Goal: Task Accomplishment & Management: Complete application form

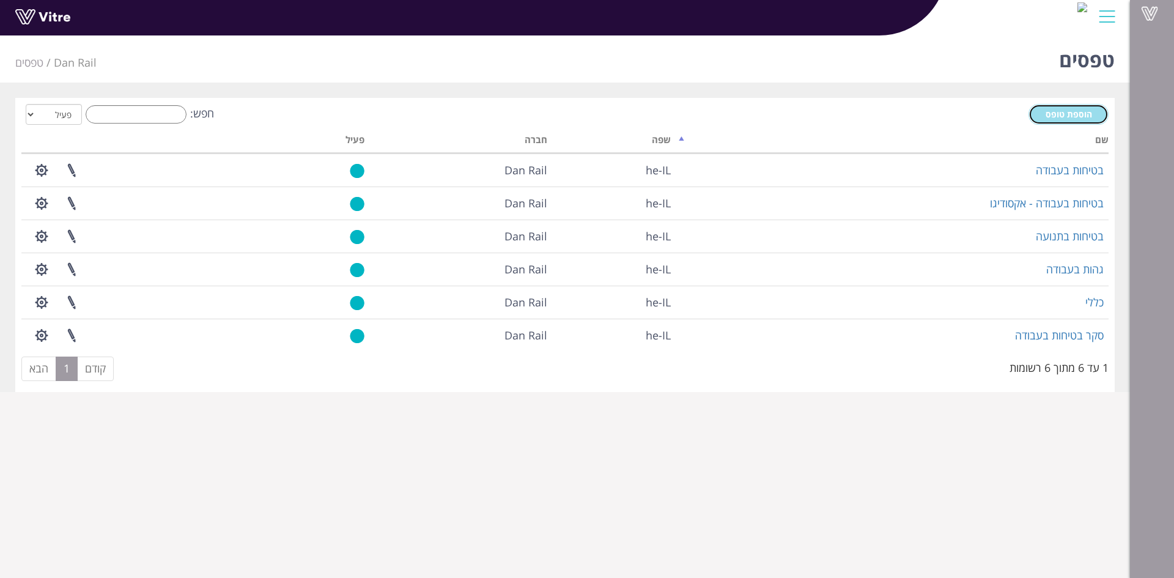
click at [1068, 114] on span "הוספת טופס" at bounding box center [1068, 114] width 46 height 12
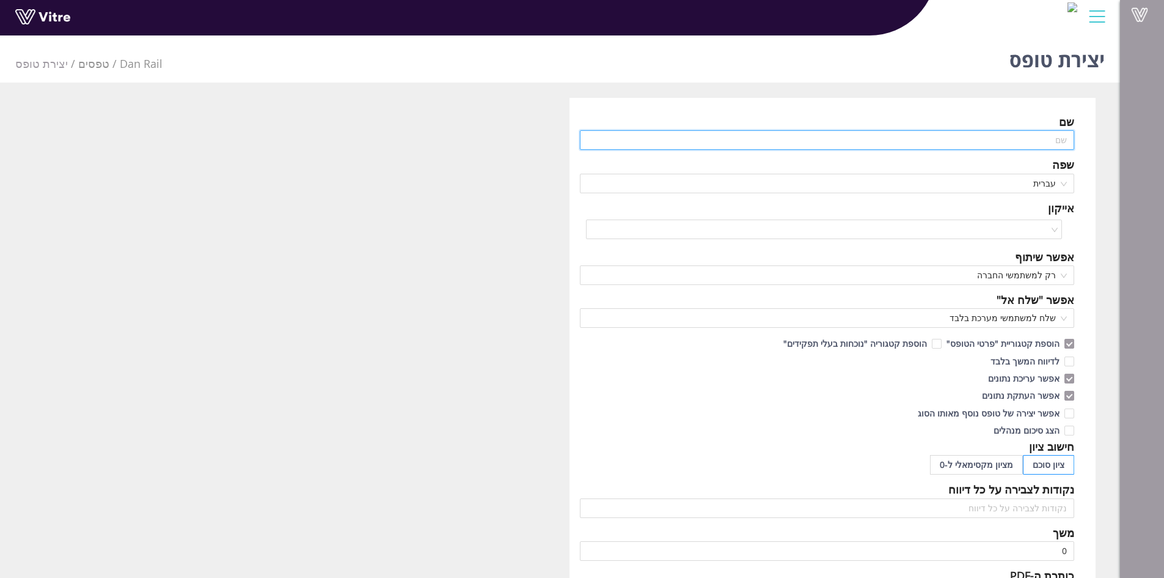
click at [1062, 140] on input "text" at bounding box center [827, 140] width 495 height 20
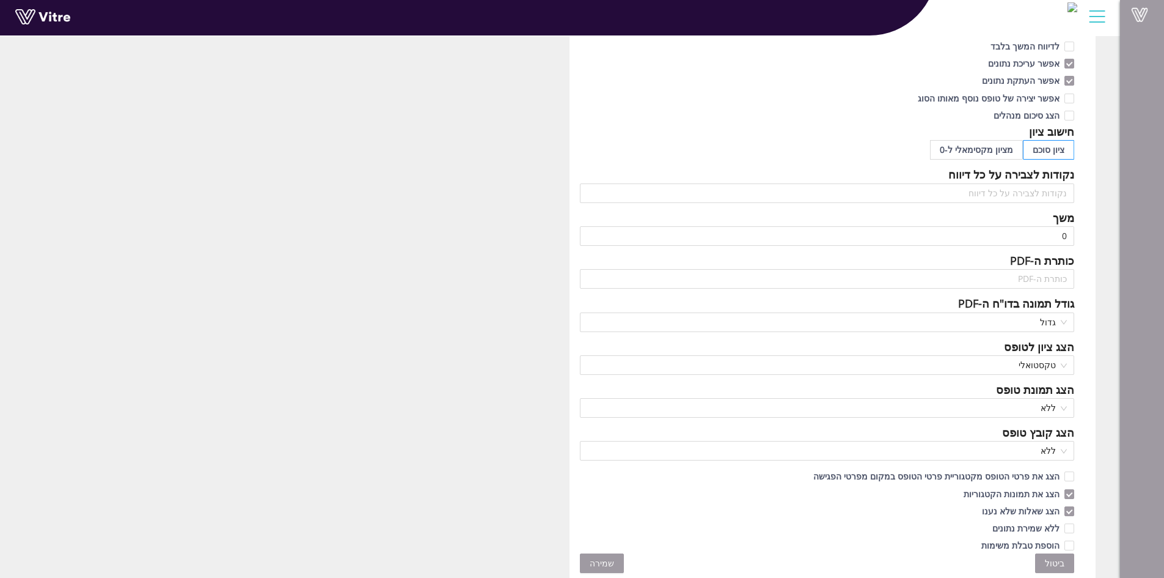
scroll to position [317, 0]
type input "סיכום שבועי"
click at [600, 559] on span "שמירה" at bounding box center [602, 560] width 24 height 13
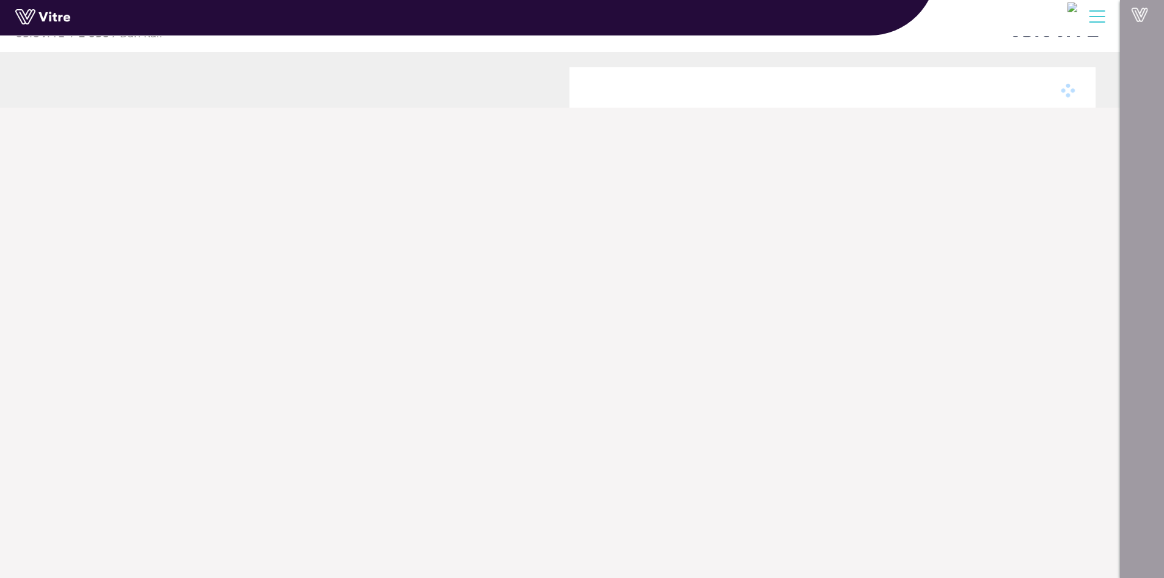
scroll to position [31, 0]
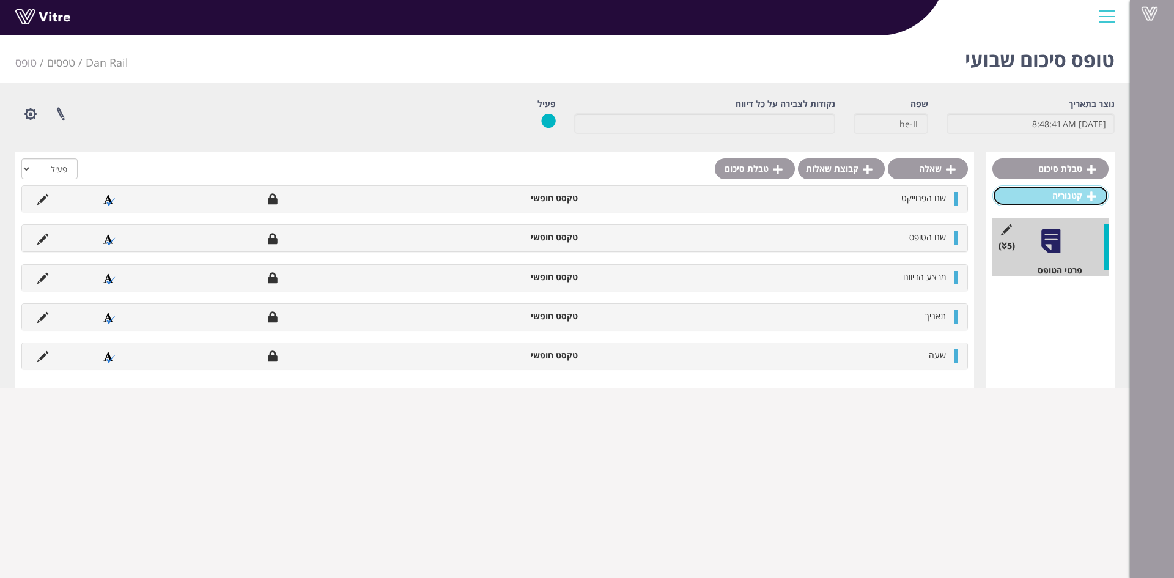
click at [1064, 196] on link "קטגוריה" at bounding box center [1050, 195] width 116 height 21
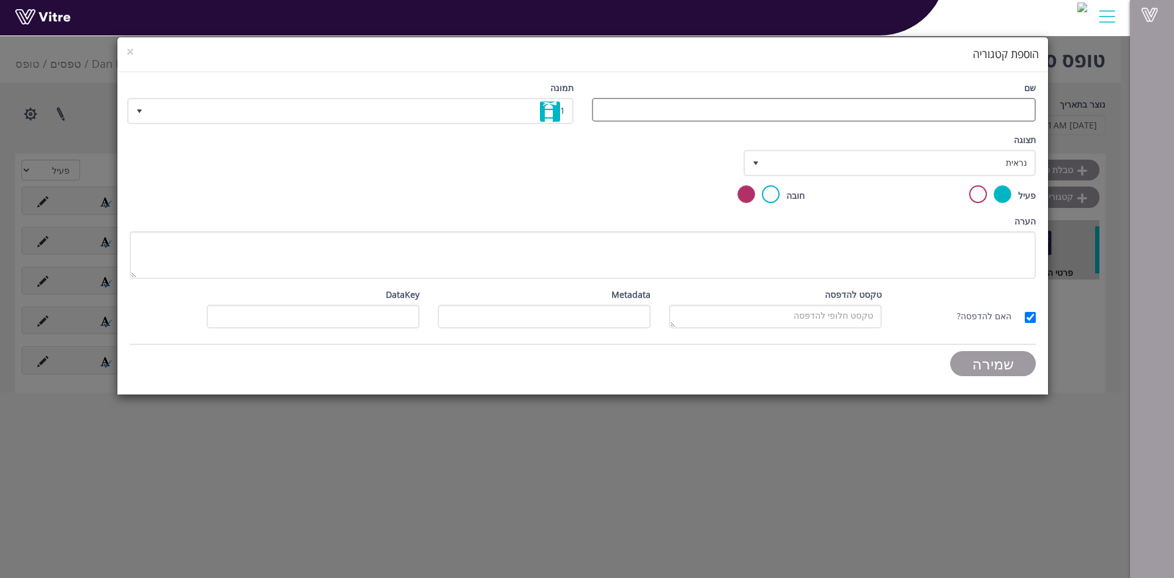
click at [1032, 109] on input "שם" at bounding box center [814, 110] width 444 height 24
type input "הערכת סיכונים לאזורי עבודה שונים"
click at [141, 111] on span "select" at bounding box center [139, 111] width 10 height 10
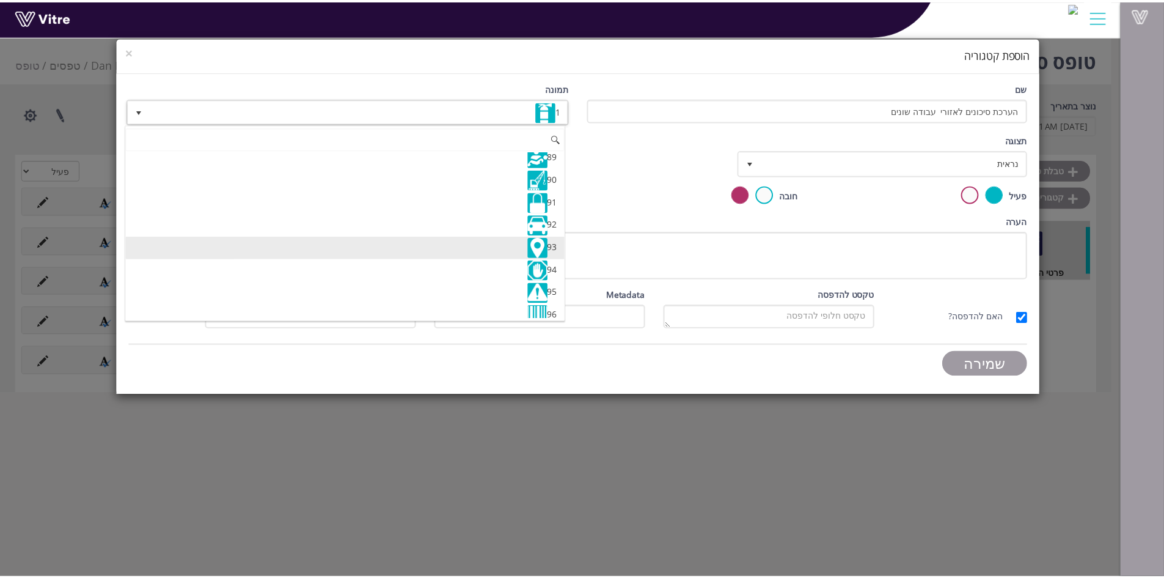
scroll to position [2017, 0]
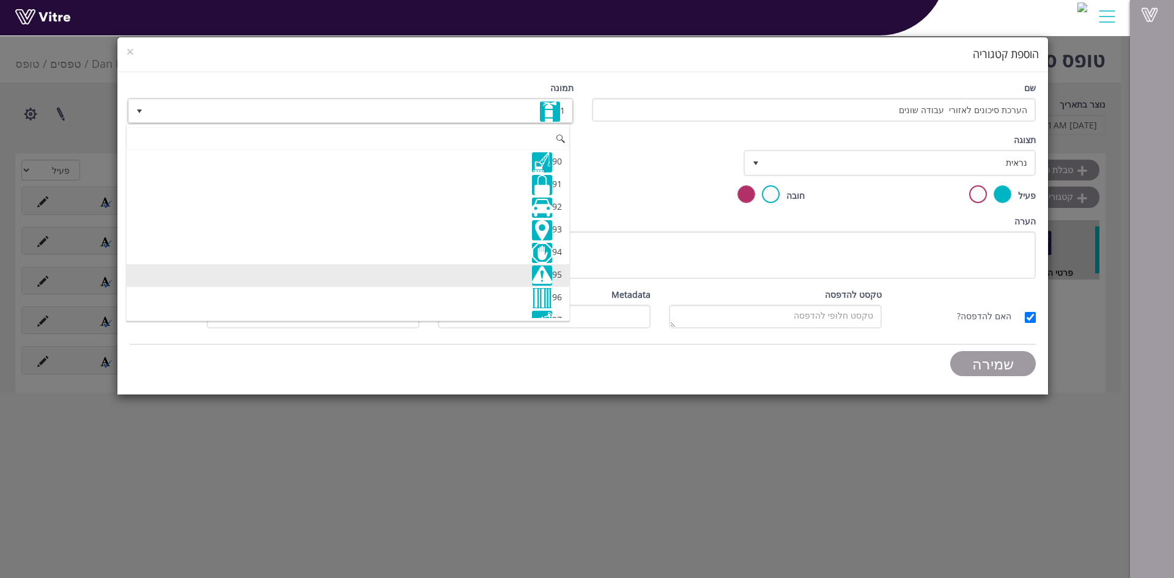
click at [229, 280] on li "95" at bounding box center [348, 275] width 443 height 23
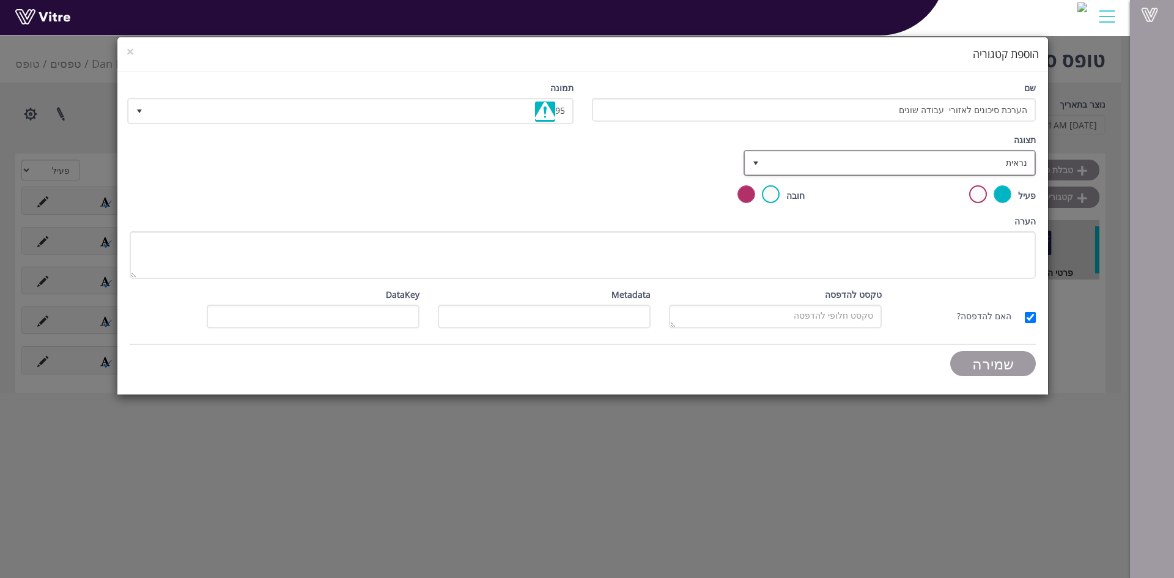
click at [751, 163] on span "select" at bounding box center [756, 163] width 10 height 10
click at [768, 196] on label at bounding box center [771, 194] width 18 height 18
click at [0, 0] on input "radio" at bounding box center [0, 0] width 0 height 0
click at [1000, 360] on input "שמירה" at bounding box center [993, 363] width 86 height 25
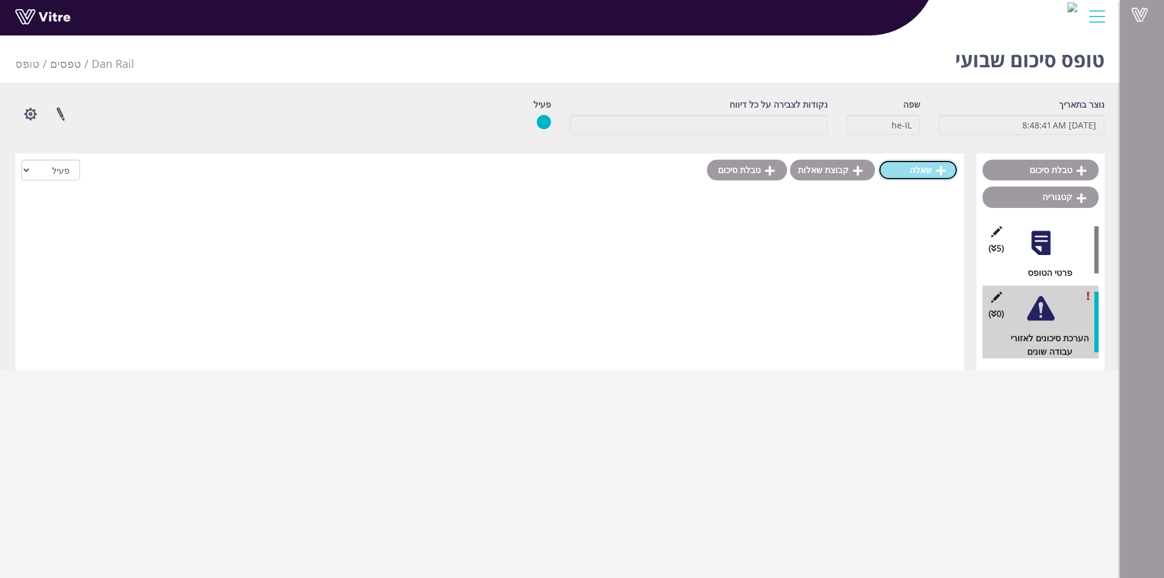
click at [919, 174] on link "שאלה" at bounding box center [918, 170] width 80 height 21
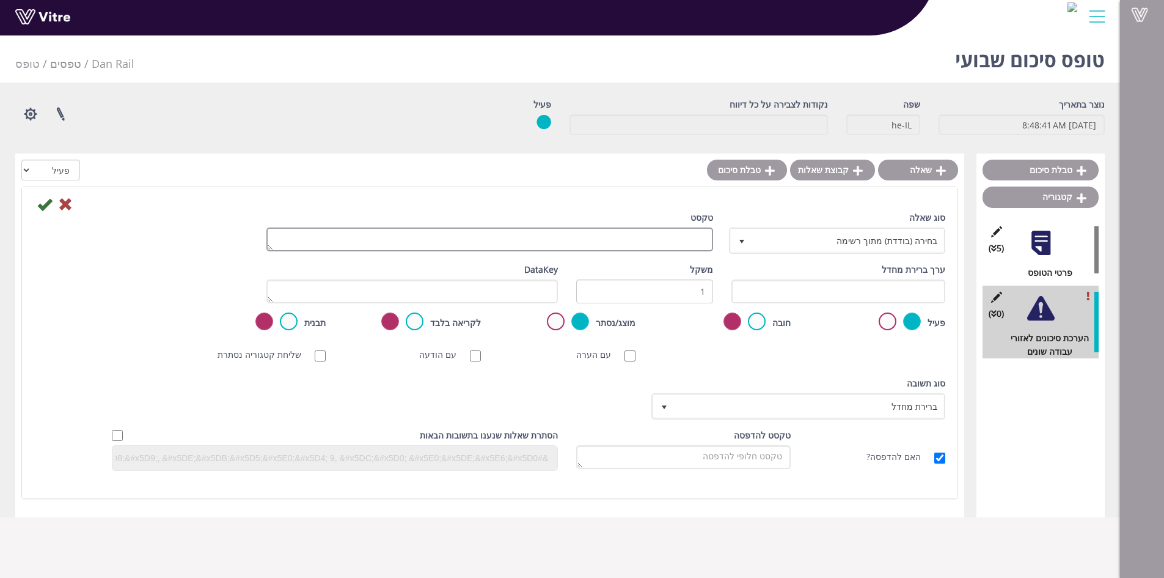
click at [663, 243] on textarea "טקסט" at bounding box center [490, 239] width 447 height 24
type textarea "האם בוצעו סקרי סיכונים לכל אזורי העבודה הפעילים החודש"
click at [658, 404] on span "select" at bounding box center [664, 406] width 22 height 22
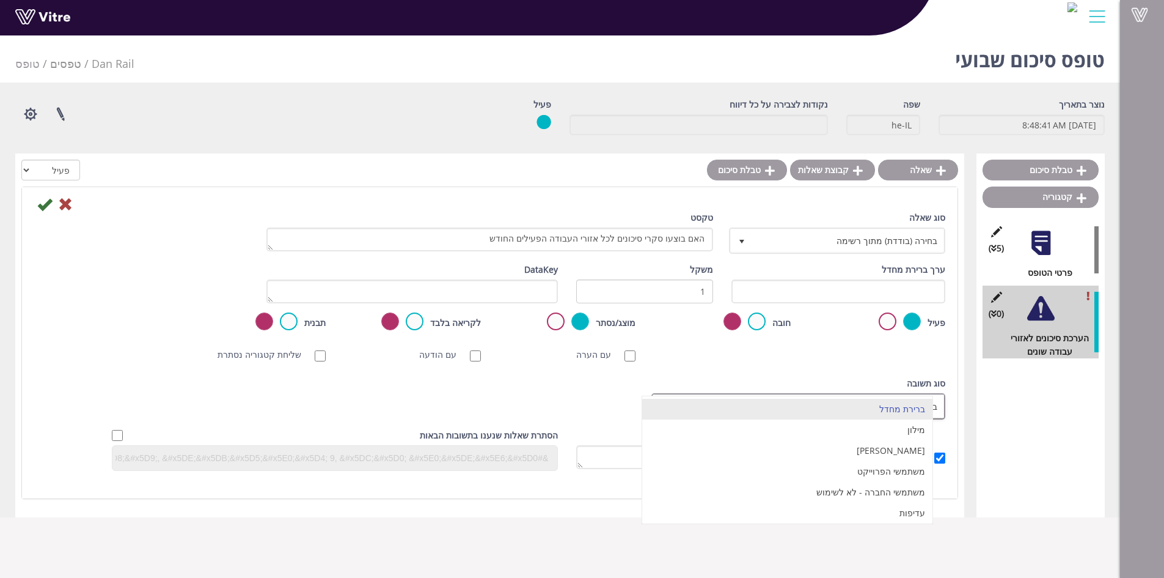
click at [658, 404] on li "ברירת מחדל" at bounding box center [787, 409] width 290 height 21
click at [658, 404] on span "select" at bounding box center [664, 406] width 22 height 22
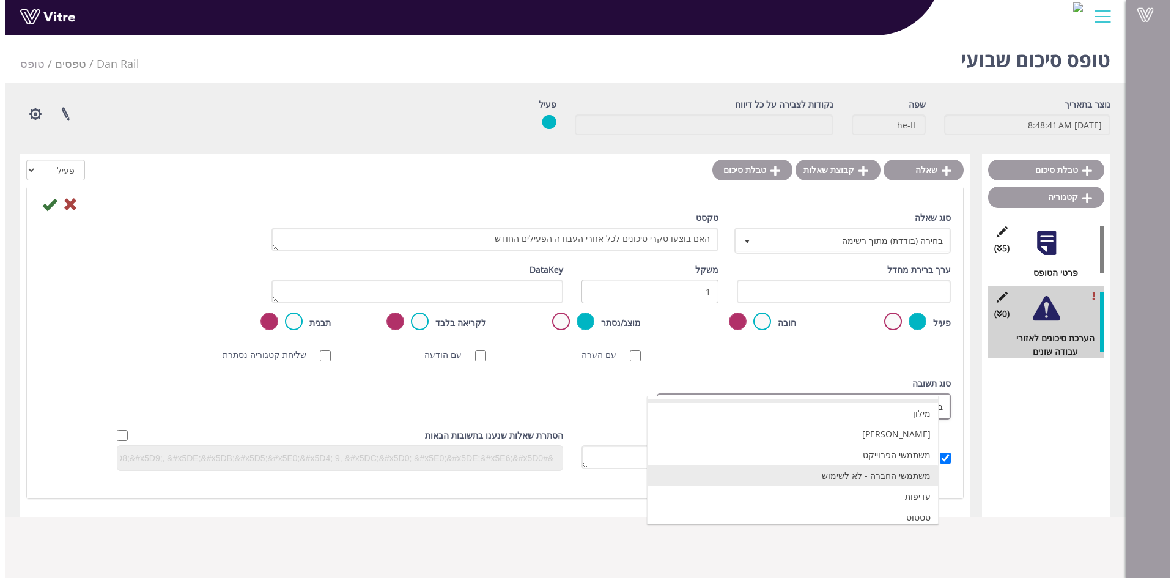
scroll to position [23, 0]
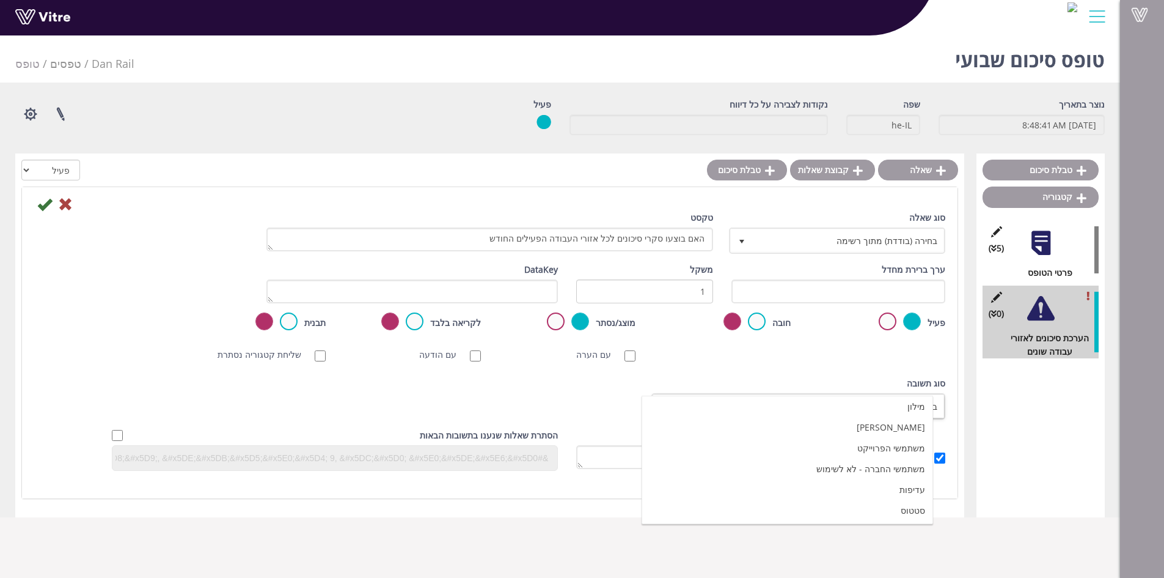
click at [750, 356] on div "סריקת ברקוד NFC סריקת חובה עם הערה עם הודעה שליחת קטגוריה נסתרת ללא תמונה תמונת…" at bounding box center [490, 355] width 930 height 26
click at [45, 209] on icon at bounding box center [44, 204] width 15 height 15
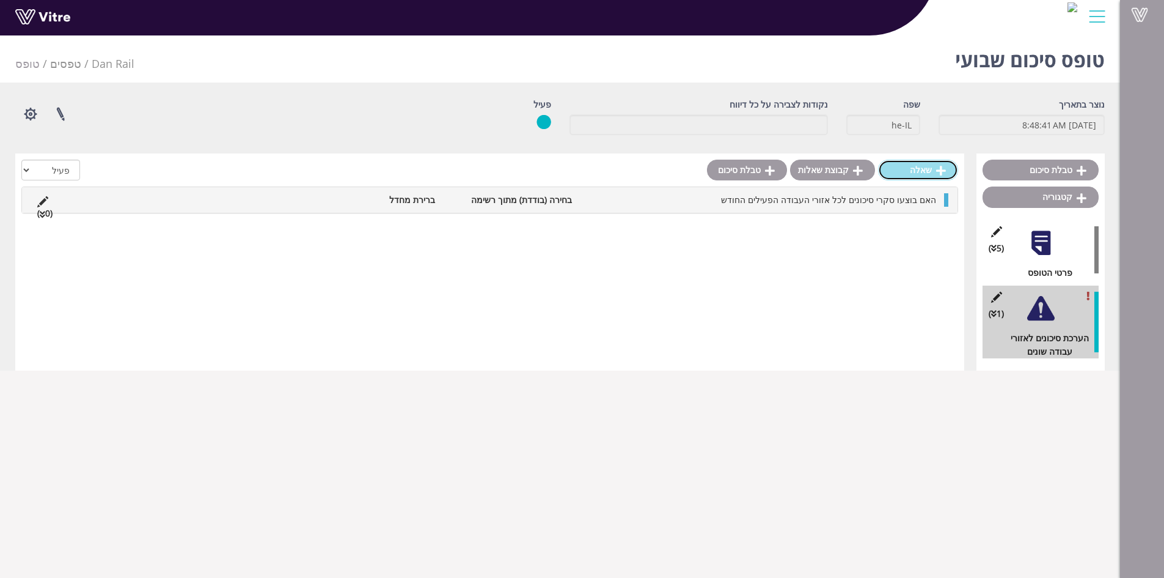
click at [925, 170] on link "שאלה" at bounding box center [918, 170] width 80 height 21
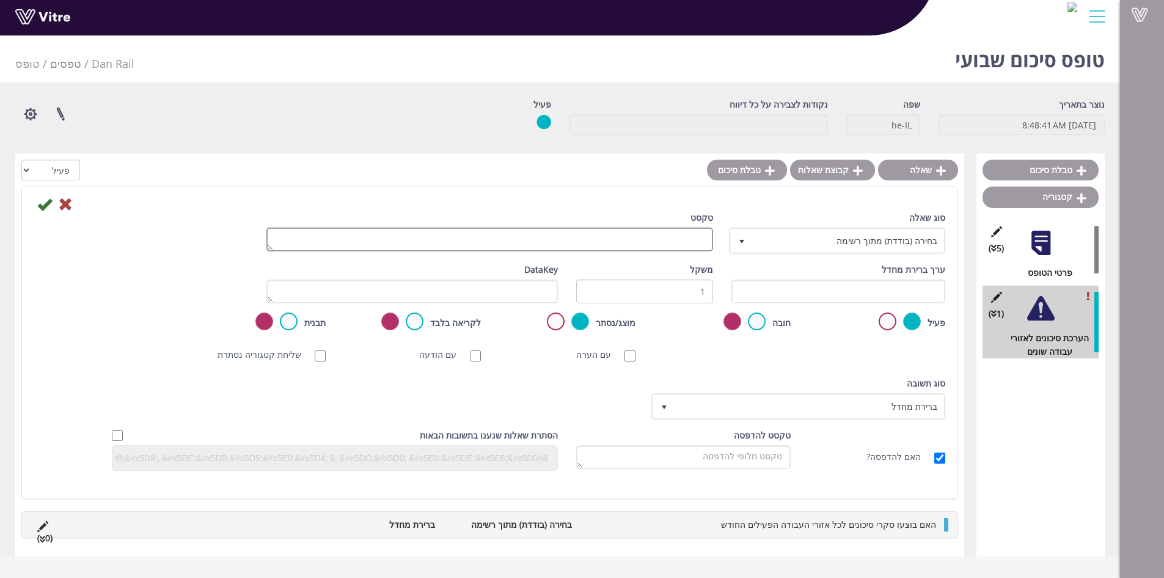
click at [668, 230] on textarea "טקסט" at bounding box center [490, 239] width 447 height 24
type textarea "כמה סקרי סיכונים חדשים הוכנו החודש?"
click at [40, 205] on icon at bounding box center [44, 204] width 15 height 15
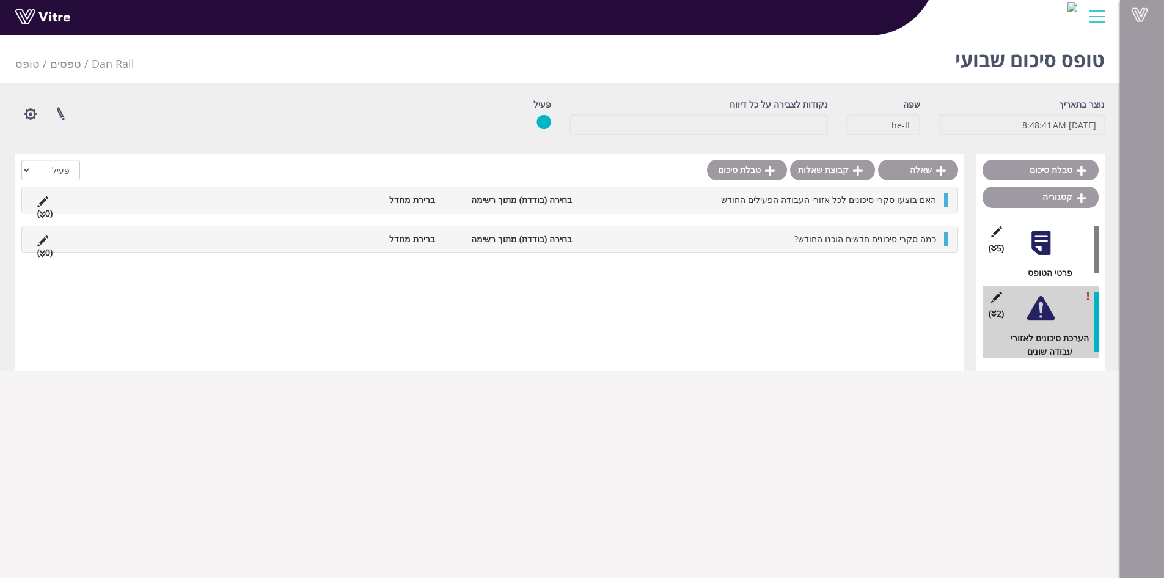
click at [683, 204] on li "האם בוצעו סקרי סיכונים לכל אזורי העבודה הפעילים החודש" at bounding box center [760, 199] width 364 height 13
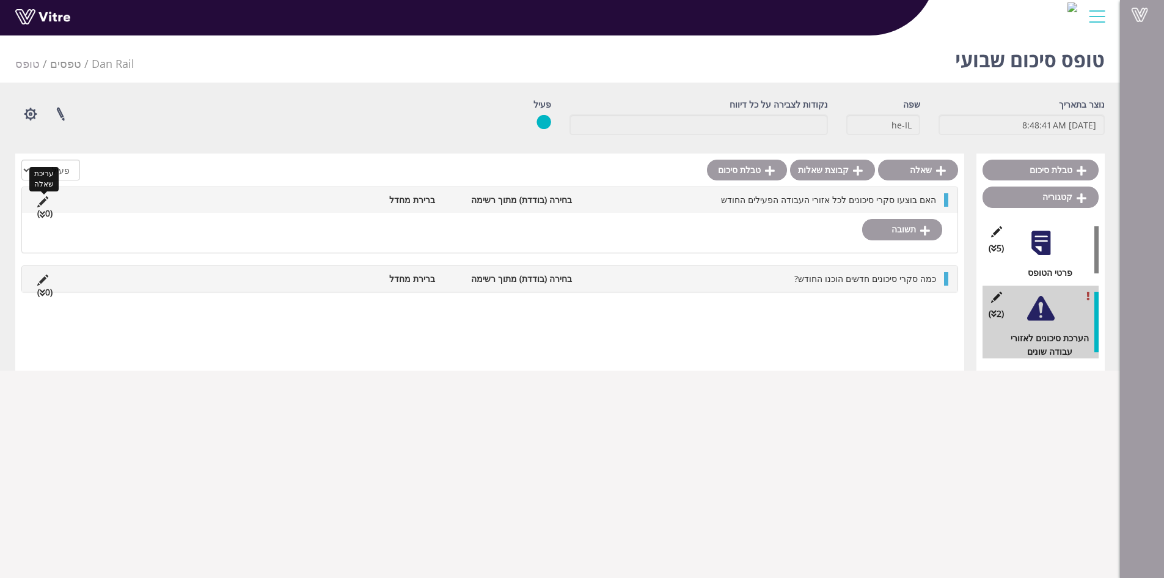
click at [42, 199] on icon at bounding box center [42, 201] width 11 height 11
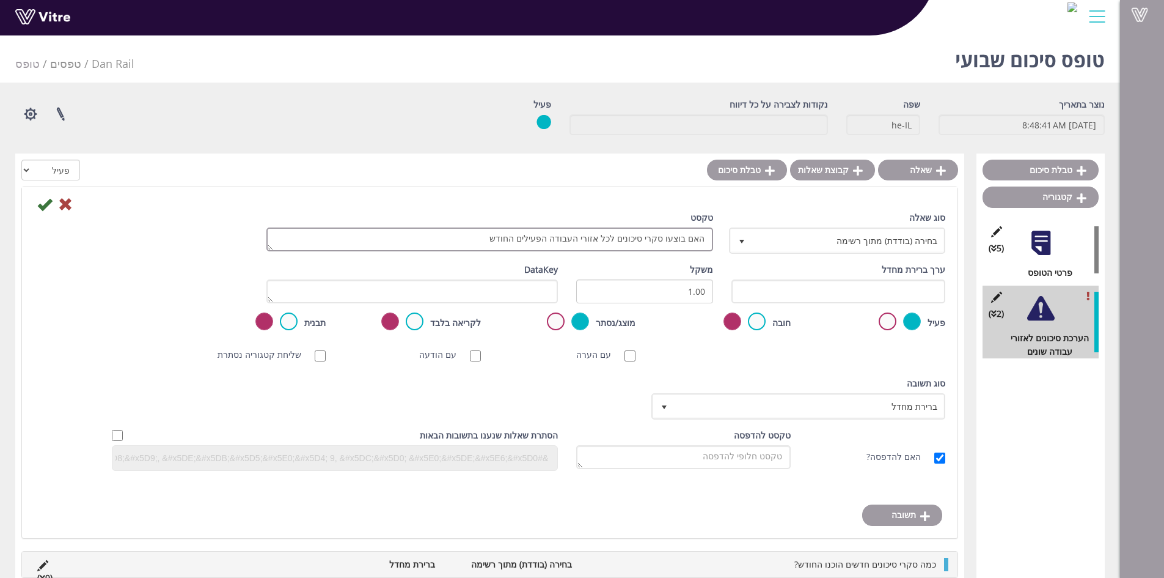
click at [497, 237] on textarea "האם בוצעו סקרי סיכונים לכל אזורי העבודה הפעילים החודש" at bounding box center [490, 239] width 447 height 24
type textarea "האם בוצעו סקרי סיכונים לכל אזורי העבודה הפעילים החודש?"
click at [46, 205] on icon at bounding box center [44, 204] width 15 height 15
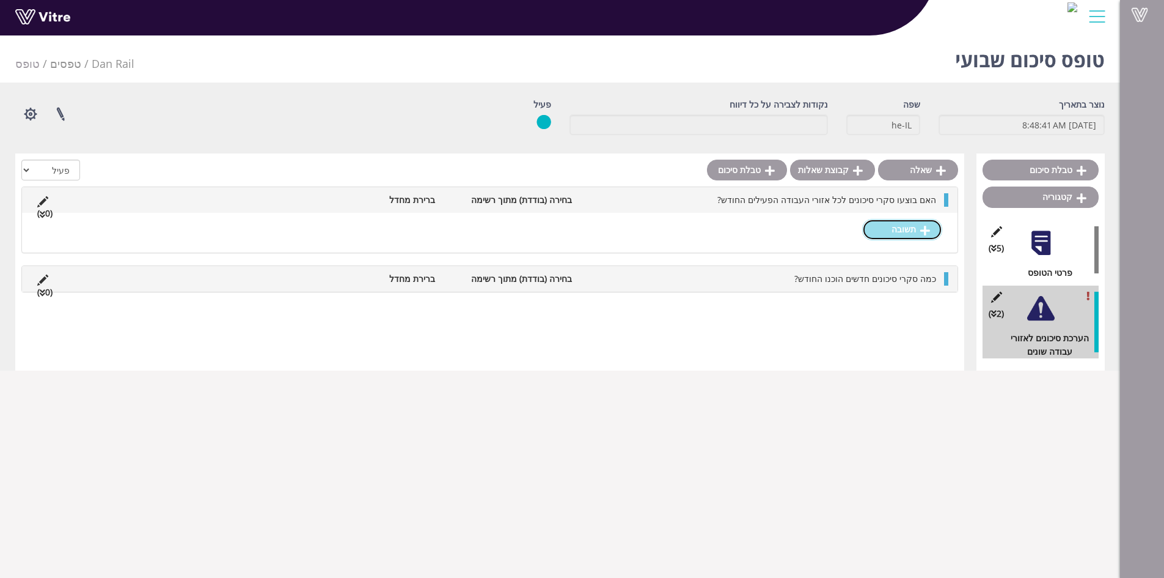
click at [907, 229] on link "תשובה" at bounding box center [902, 229] width 80 height 21
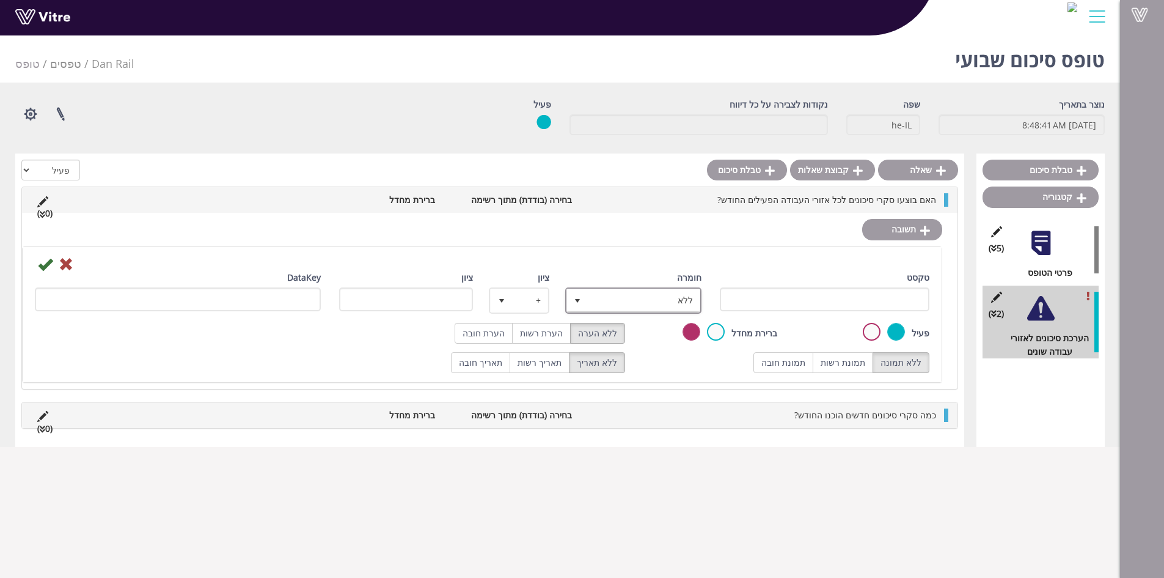
click at [578, 304] on span "select" at bounding box center [578, 301] width 10 height 10
click at [597, 271] on div "חומרה ללא 0" at bounding box center [635, 292] width 134 height 43
click at [49, 265] on icon at bounding box center [45, 264] width 15 height 15
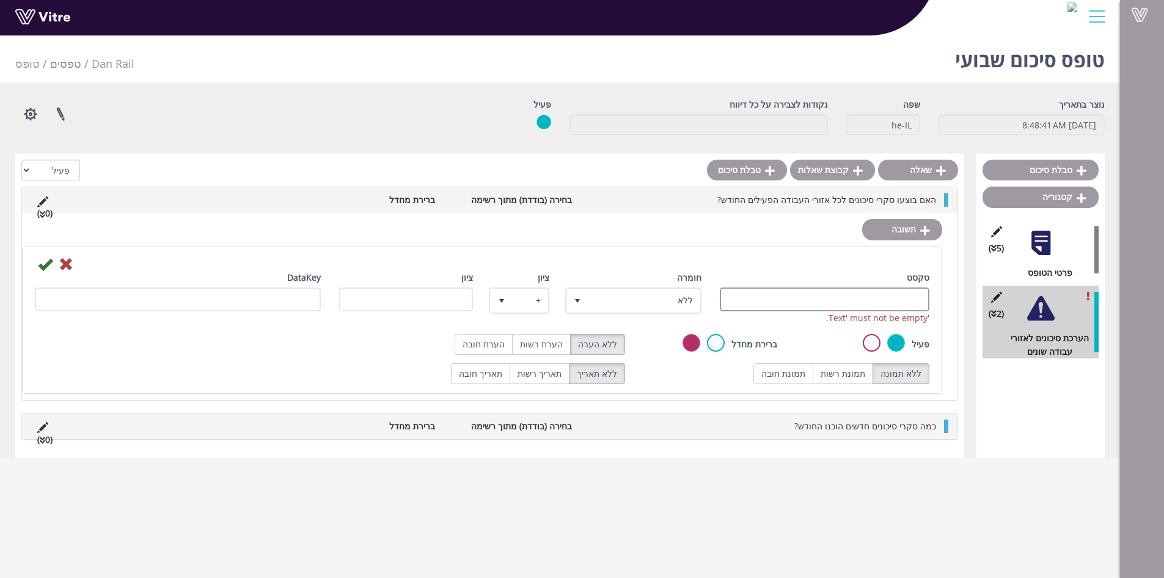
click at [850, 302] on input "טקסט" at bounding box center [825, 299] width 210 height 24
click at [67, 258] on icon at bounding box center [66, 264] width 15 height 15
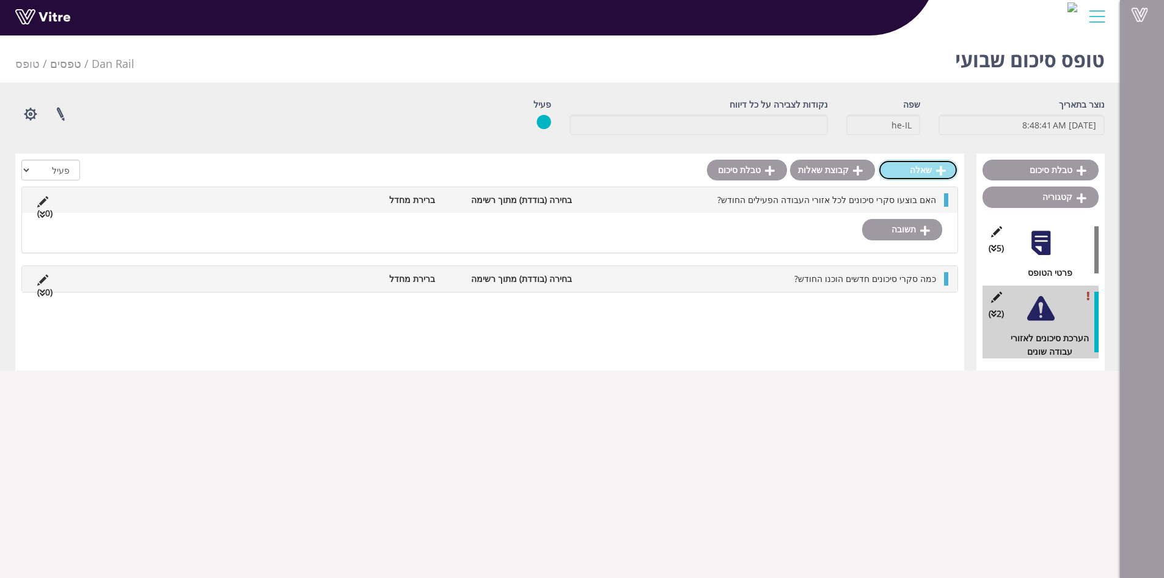
click at [919, 171] on link "שאלה" at bounding box center [918, 170] width 80 height 21
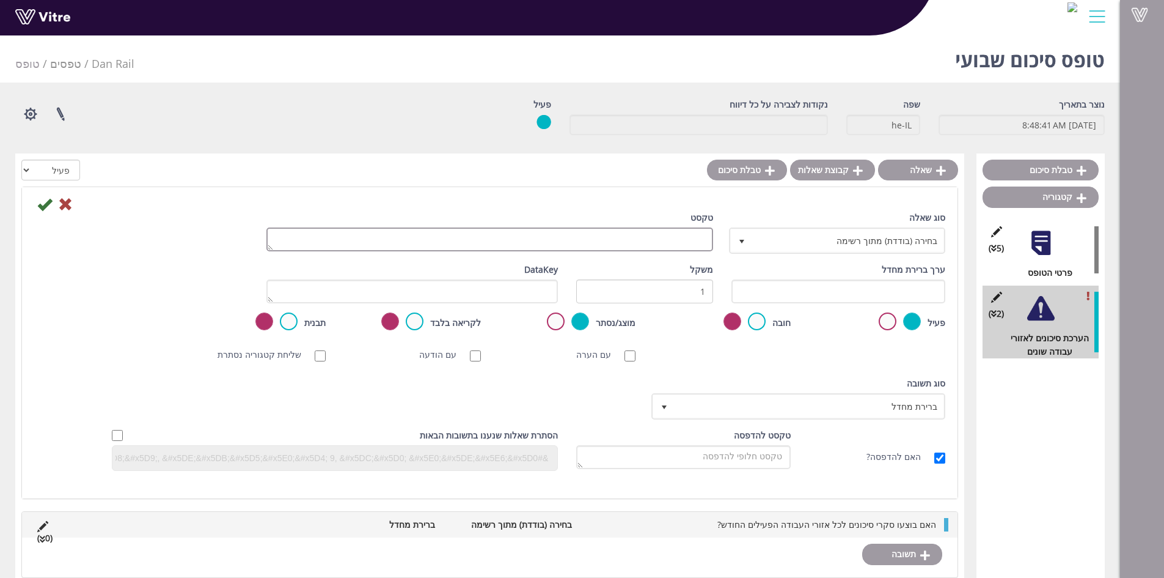
click at [697, 243] on textarea "טקסט" at bounding box center [490, 239] width 447 height 24
click at [669, 239] on textarea "האם סקרי סיכונים" at bounding box center [490, 239] width 447 height 24
click at [630, 238] on textarea "האם סקרי הסיכונים" at bounding box center [490, 239] width 447 height 24
type textarea "האם סקרי הסיכונים נבדקו ואושרו?"
click at [42, 204] on icon at bounding box center [44, 204] width 15 height 15
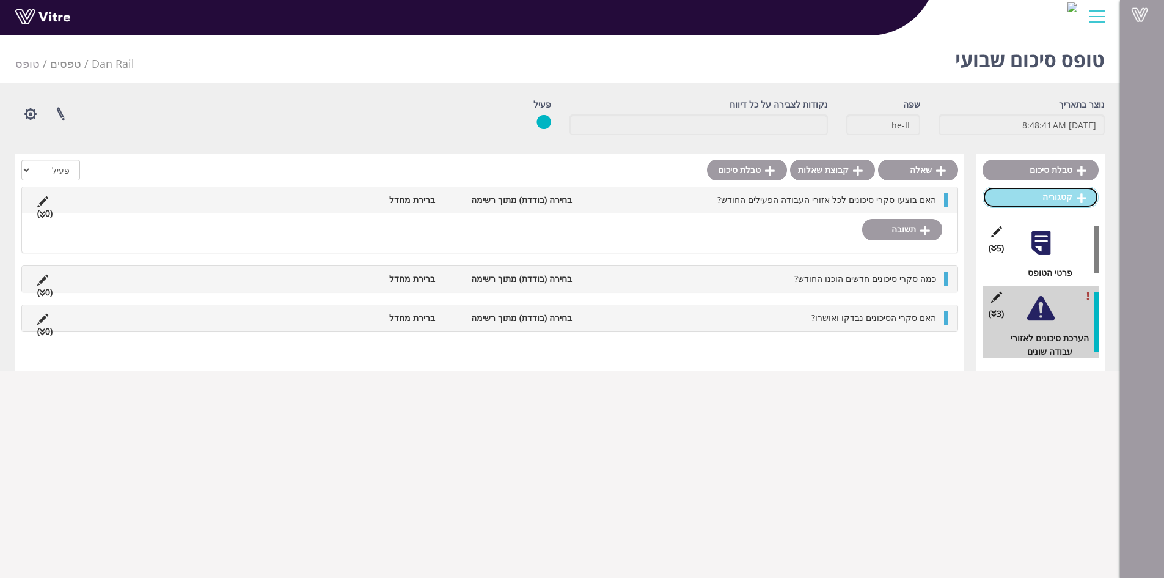
click at [1051, 202] on link "קטגוריה" at bounding box center [1041, 196] width 116 height 21
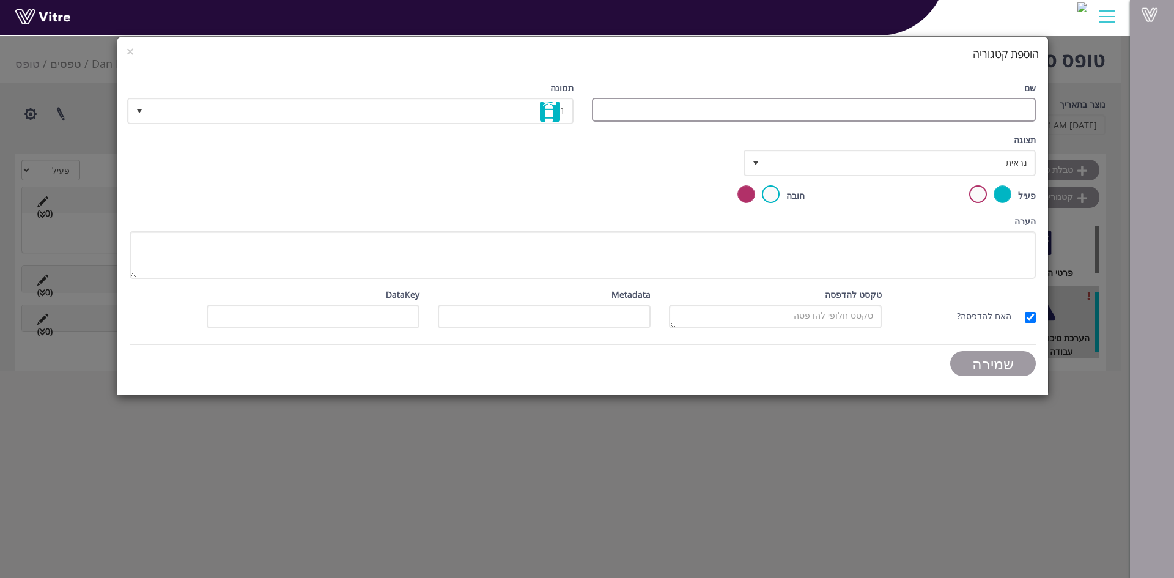
click at [983, 100] on input "שם" at bounding box center [814, 110] width 444 height 24
type input "הכשרות מקצועיות ייעודיות"
click at [138, 107] on span "select" at bounding box center [139, 111] width 10 height 10
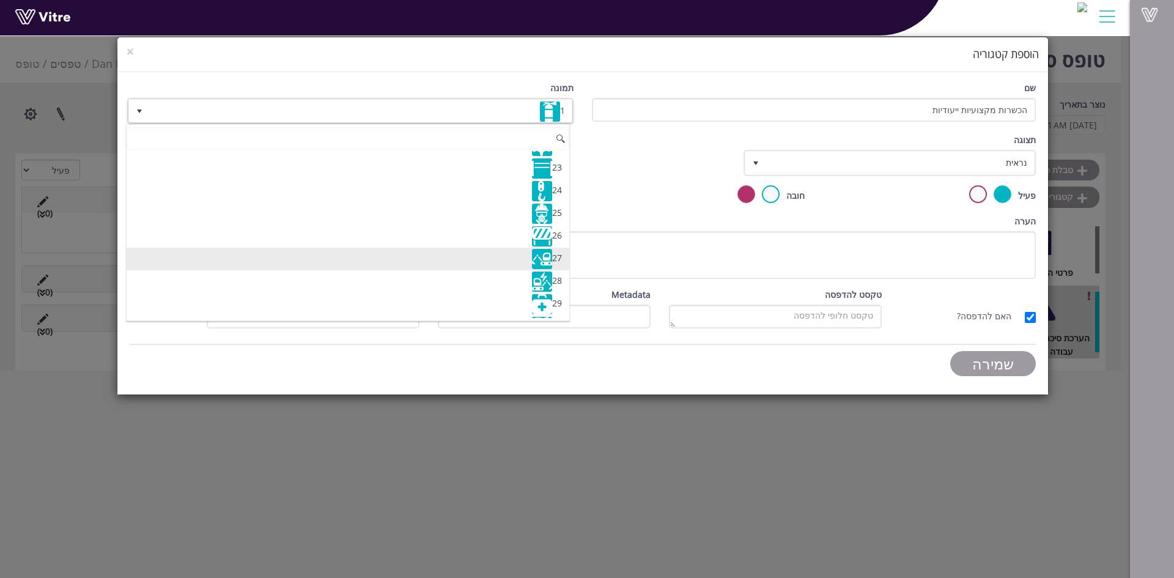
scroll to position [477, 0]
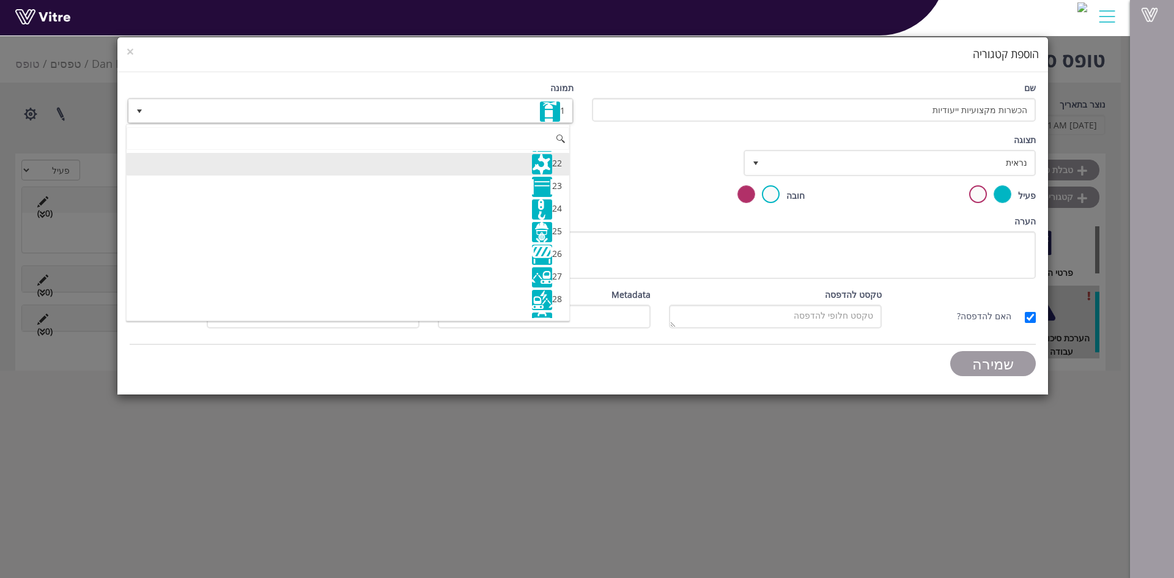
click at [510, 153] on li "22" at bounding box center [348, 164] width 443 height 23
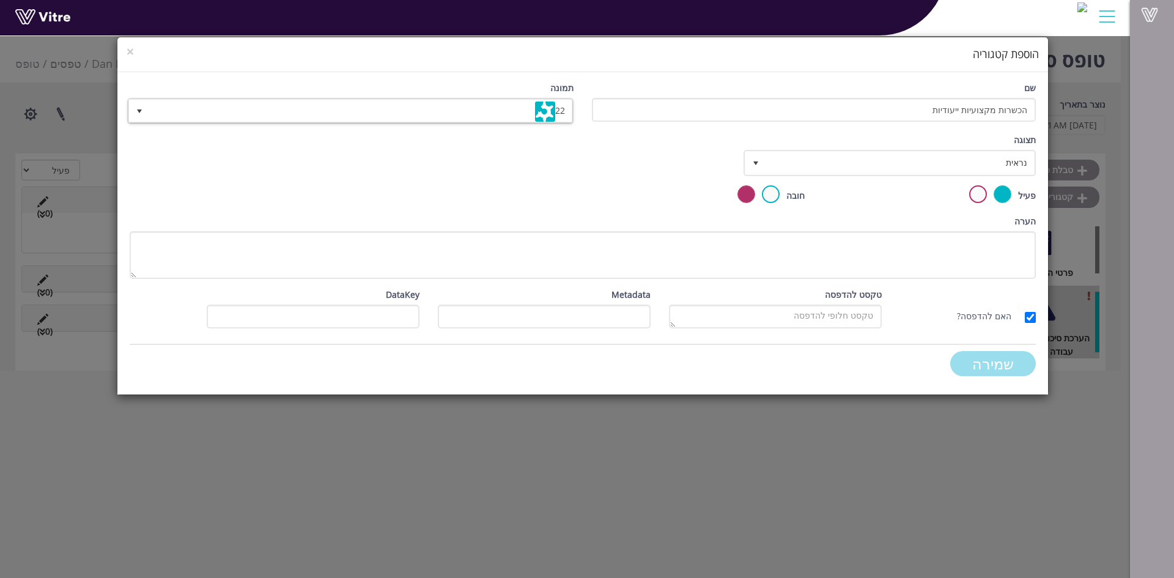
click at [1013, 356] on input "שמירה" at bounding box center [993, 363] width 86 height 25
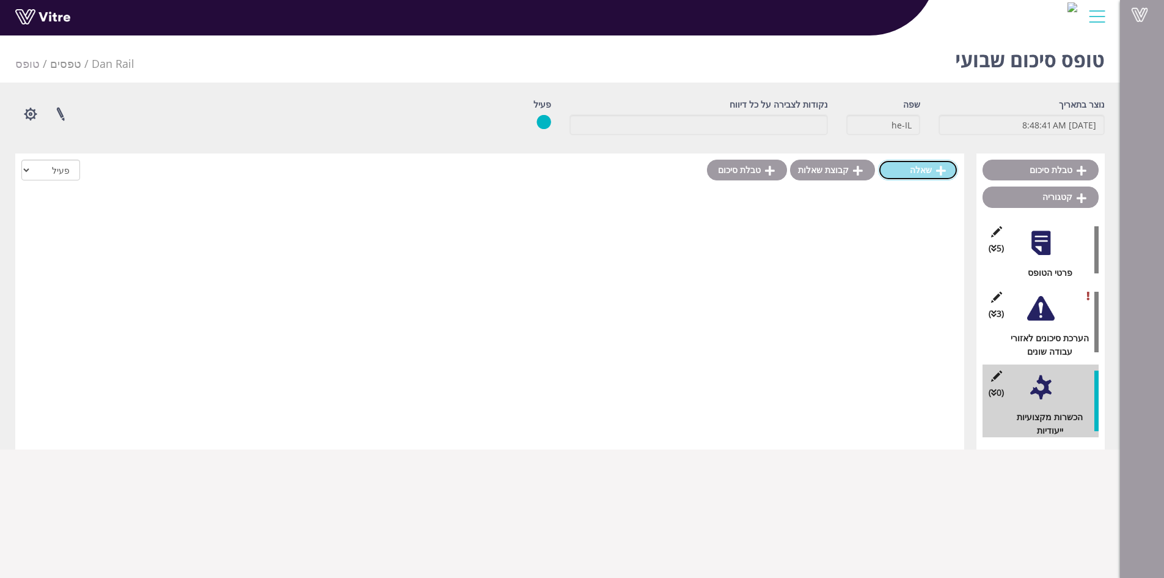
click at [921, 169] on link "שאלה" at bounding box center [918, 170] width 80 height 21
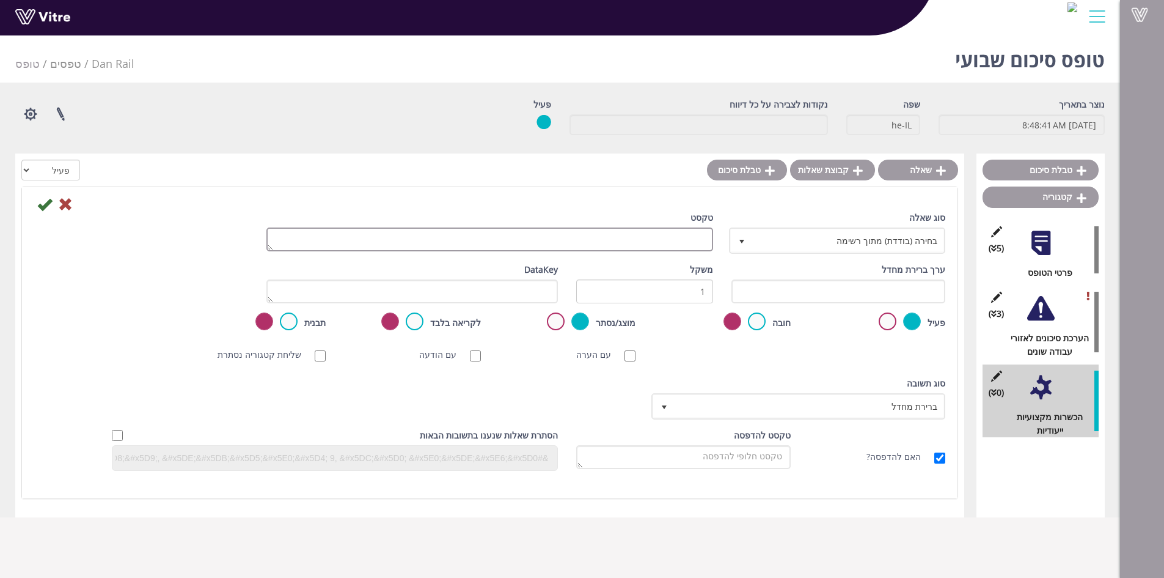
click at [686, 233] on textarea "טקסט" at bounding box center [490, 239] width 447 height 24
type textarea "כמה עובדים עברו הכשרה השבוע?"
click at [45, 199] on icon at bounding box center [44, 204] width 15 height 15
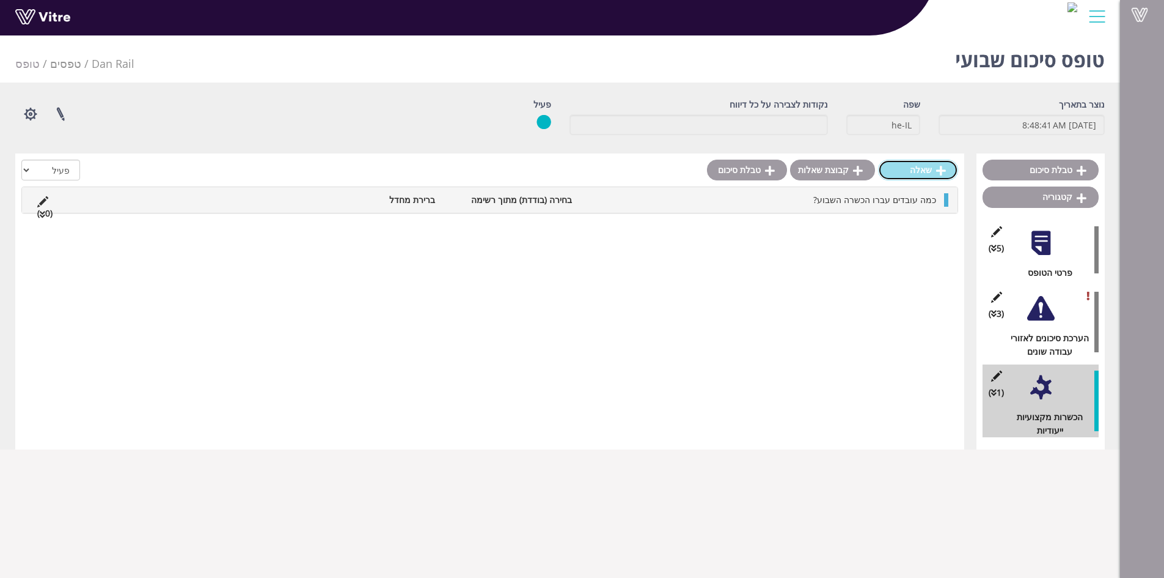
click at [908, 167] on link "שאלה" at bounding box center [918, 170] width 80 height 21
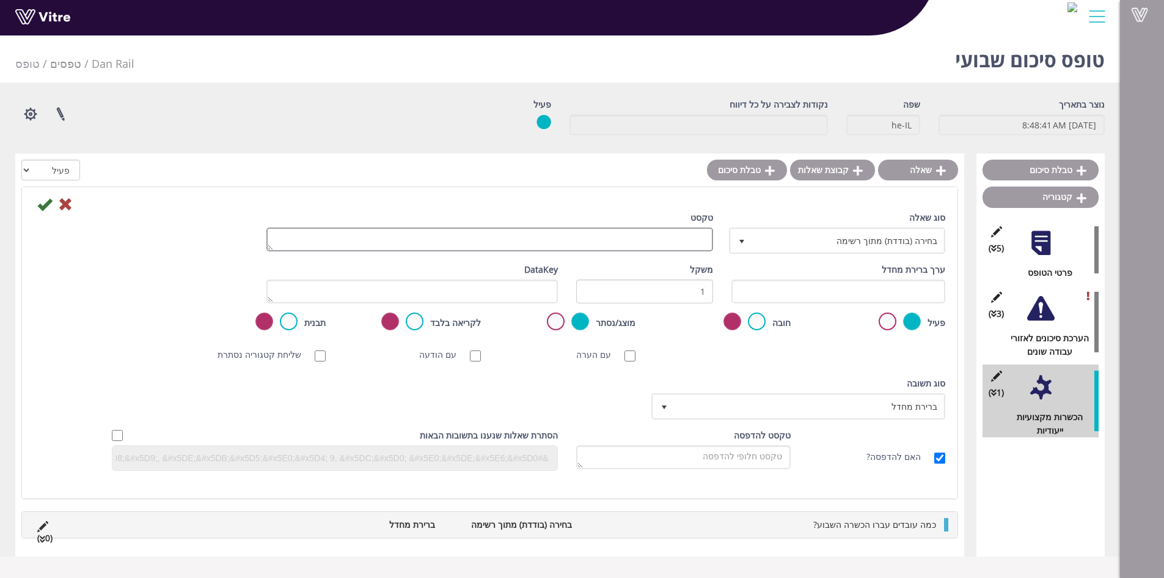
click at [686, 241] on textarea "טקסט" at bounding box center [490, 239] width 447 height 24
type textarea "האם ההכשרות לדרישות החוק והסיכונים בשטח?"
click at [42, 205] on icon at bounding box center [44, 204] width 15 height 15
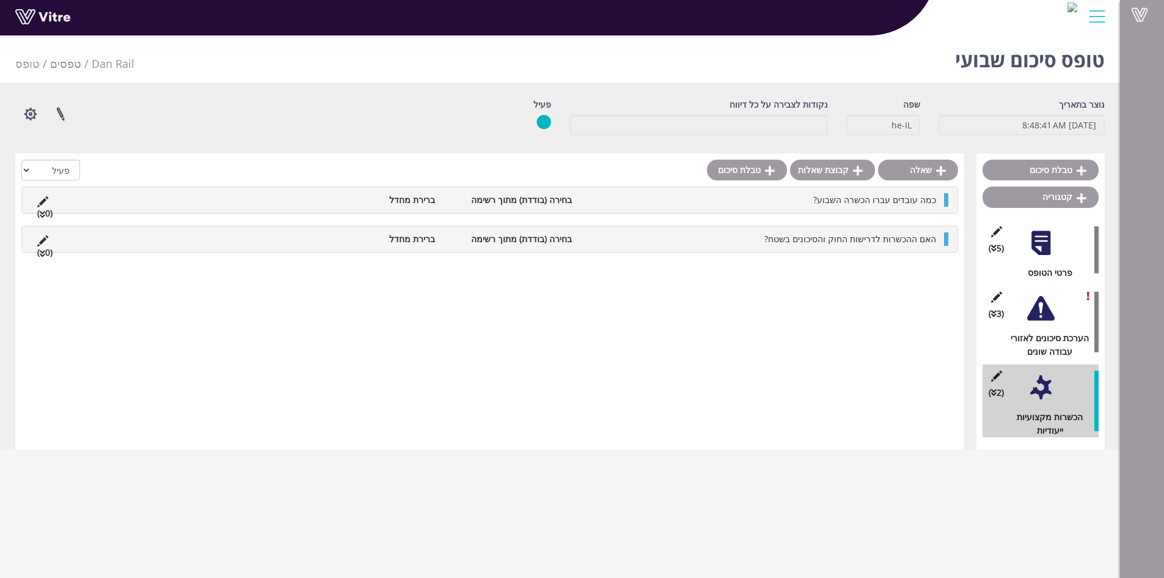
click at [747, 229] on div "האם ההכשרות לדרישות החוק והסיכונים בשטח? בחירה (בודדת) מתוך רשימה ברירת מחדל (0…" at bounding box center [490, 239] width 936 height 26
click at [902, 268] on link "תשובה" at bounding box center [902, 268] width 80 height 21
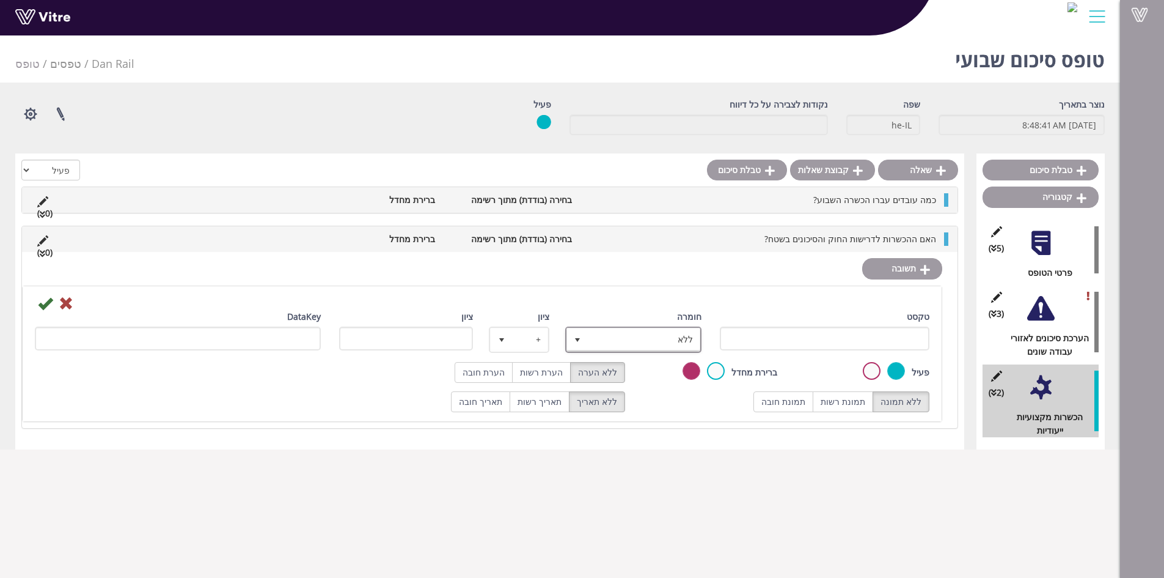
click at [578, 340] on span "select" at bounding box center [578, 340] width 10 height 10
click at [855, 344] on input "טקסט" at bounding box center [825, 338] width 210 height 24
type input "תקין"
click at [37, 307] on div at bounding box center [482, 302] width 913 height 15
click at [47, 303] on icon at bounding box center [45, 303] width 15 height 15
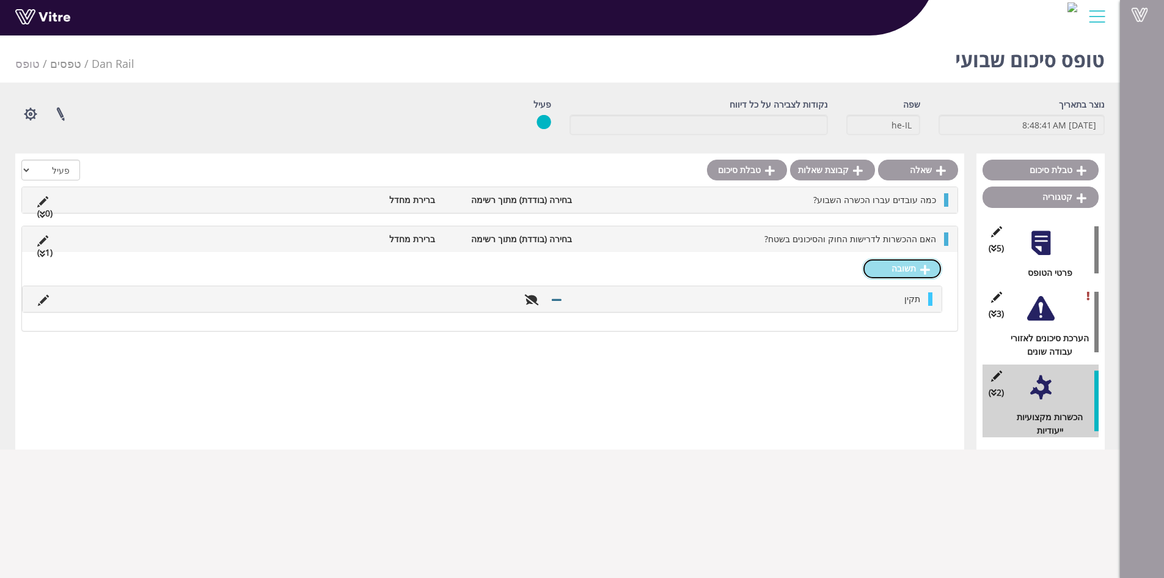
click at [891, 263] on link "תשובה" at bounding box center [902, 268] width 80 height 21
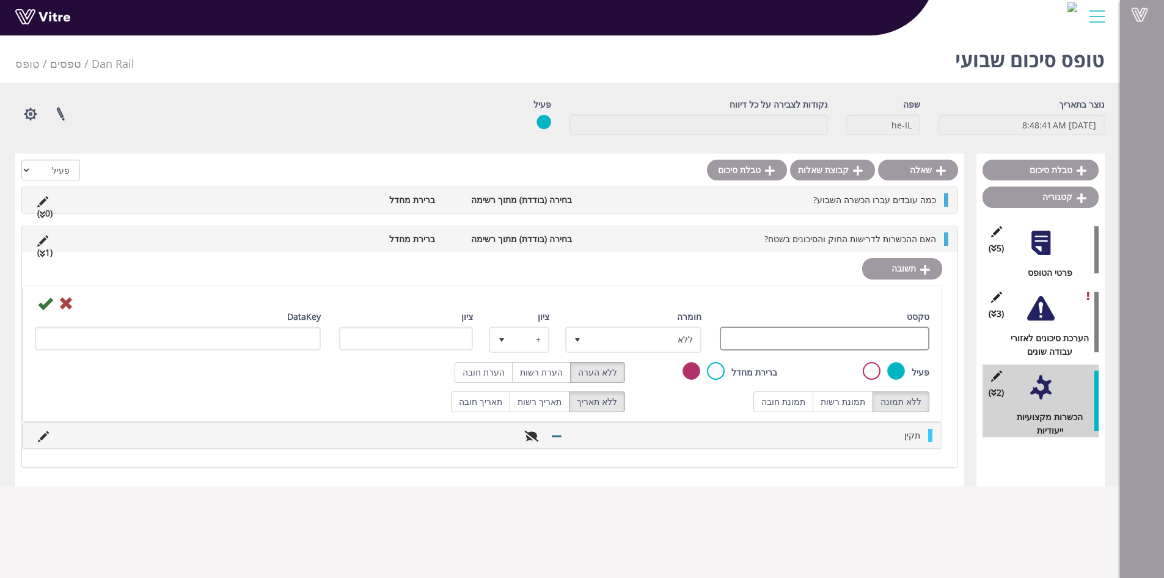
click at [886, 336] on input "טקסט" at bounding box center [825, 338] width 210 height 24
type input "לא תקין"
click at [51, 306] on icon at bounding box center [45, 303] width 15 height 15
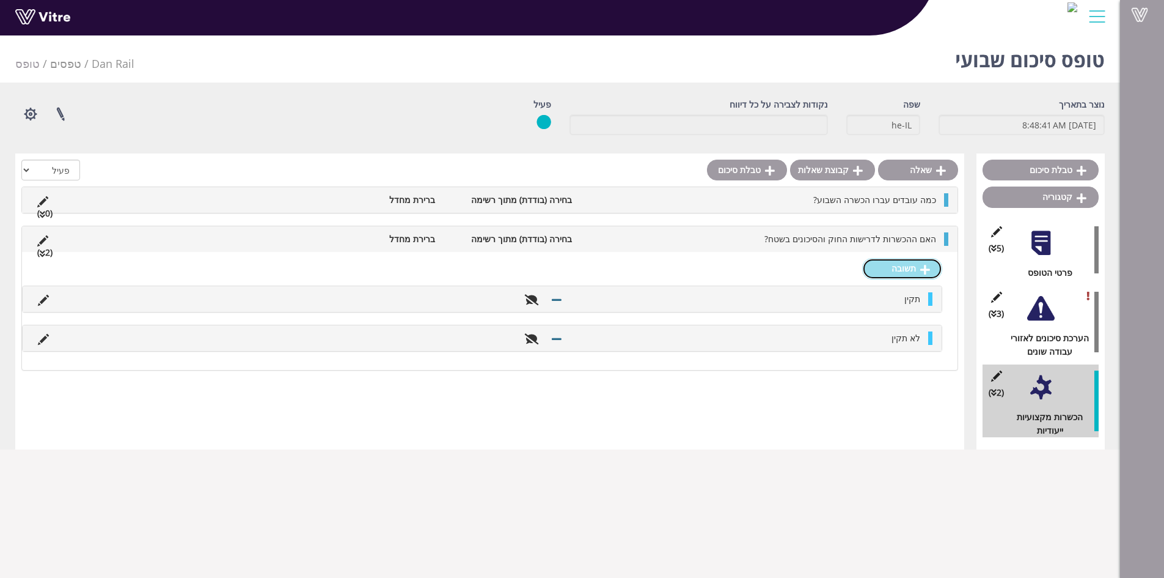
click at [908, 268] on link "תשובה" at bounding box center [902, 268] width 80 height 21
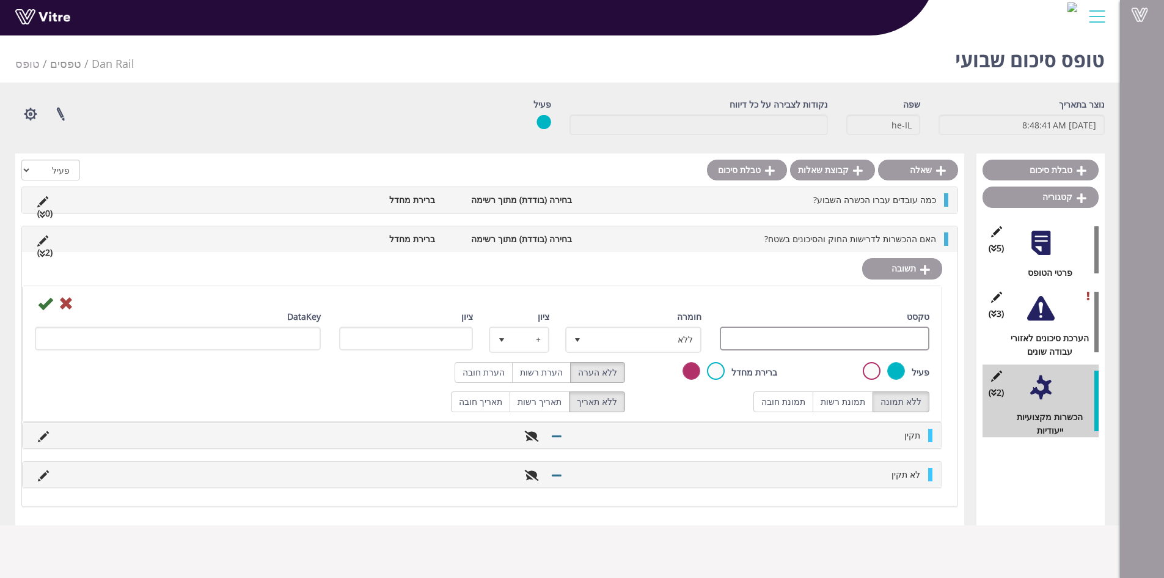
click at [909, 340] on input "טקסט" at bounding box center [825, 338] width 210 height 24
type input "לא רלוונטי"
click at [40, 307] on icon at bounding box center [45, 303] width 15 height 15
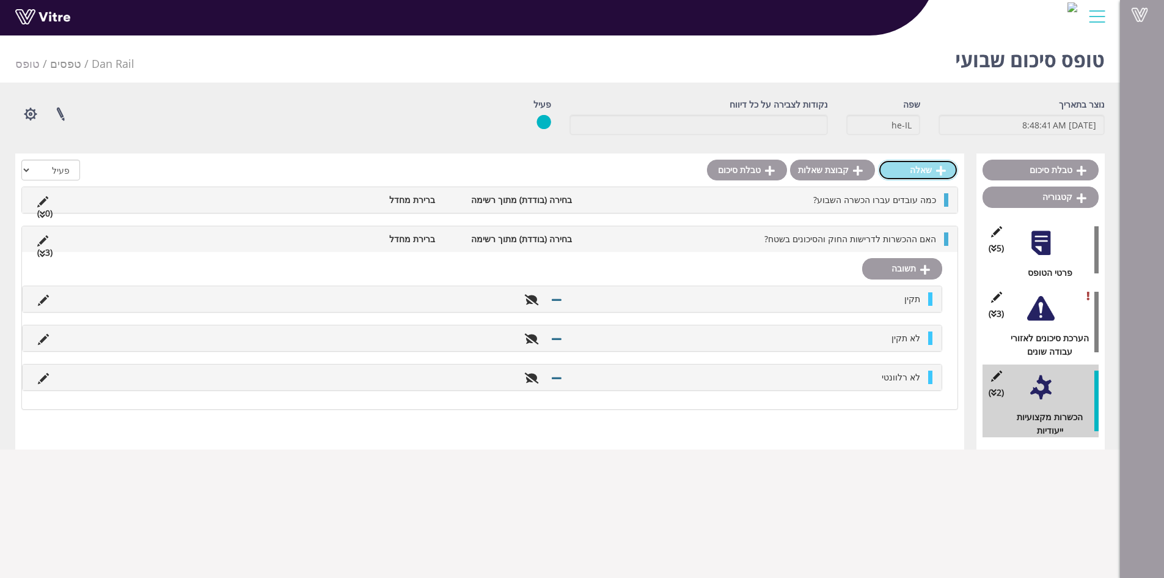
click at [928, 166] on link "שאלה" at bounding box center [918, 170] width 80 height 21
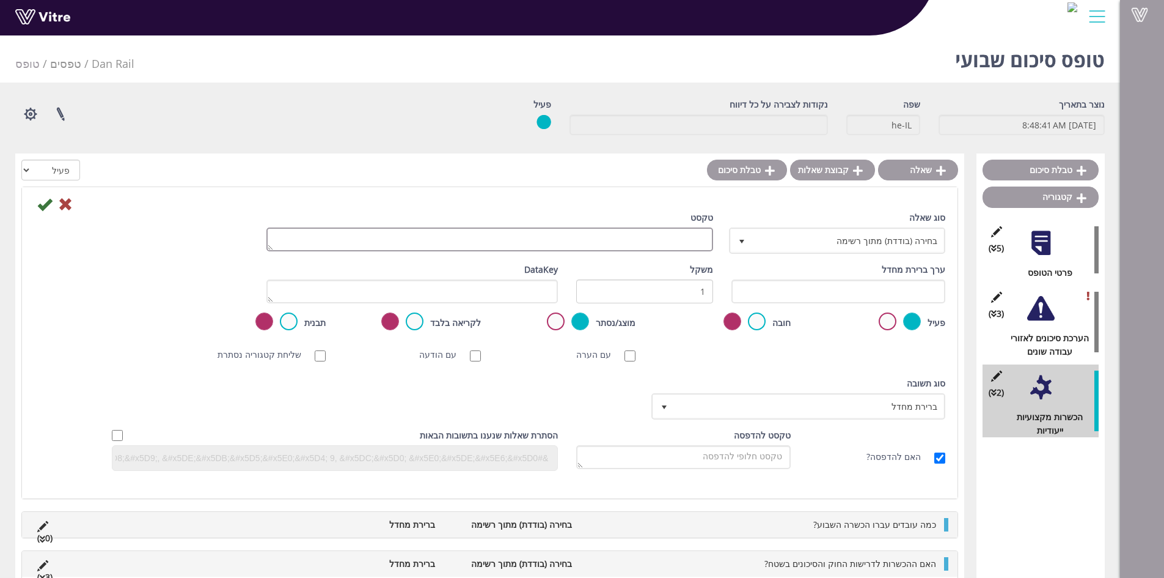
click at [709, 233] on textarea "טקסט" at bounding box center [490, 239] width 447 height 24
type textarea "אילו תחומים דרשו הכשרה מיוחדת בתקופה האחרונה?"
click at [46, 208] on icon at bounding box center [44, 204] width 15 height 15
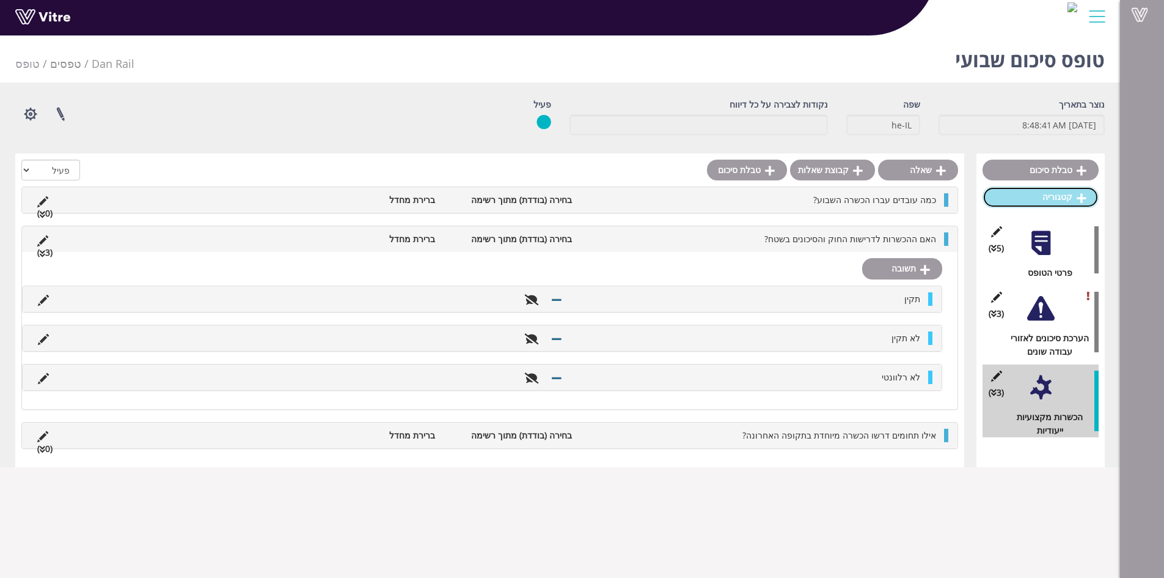
click at [1065, 192] on link "קטגוריה" at bounding box center [1041, 196] width 116 height 21
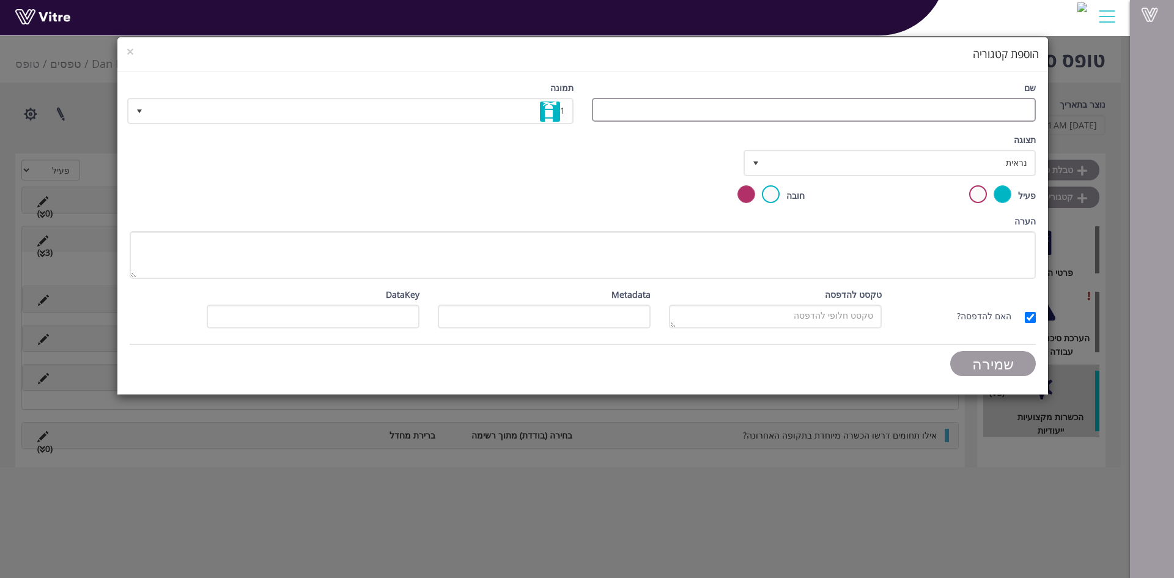
click at [1007, 113] on input "שם" at bounding box center [814, 110] width 444 height 24
type input "תדריכי בטיחות (toolbox talks)"
click at [145, 114] on span "select" at bounding box center [140, 111] width 22 height 22
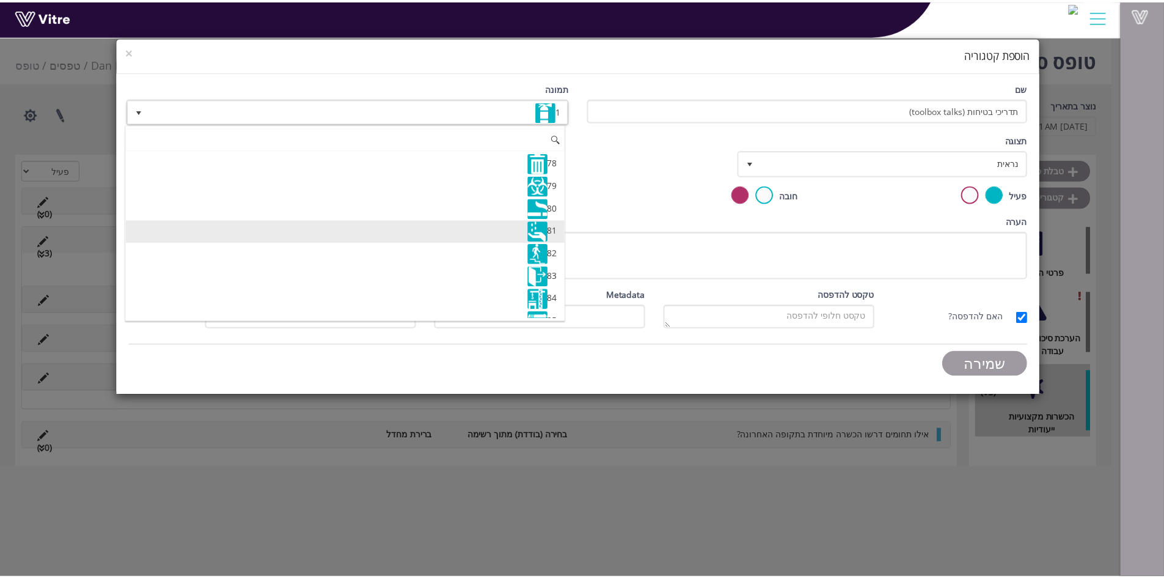
scroll to position [1773, 0]
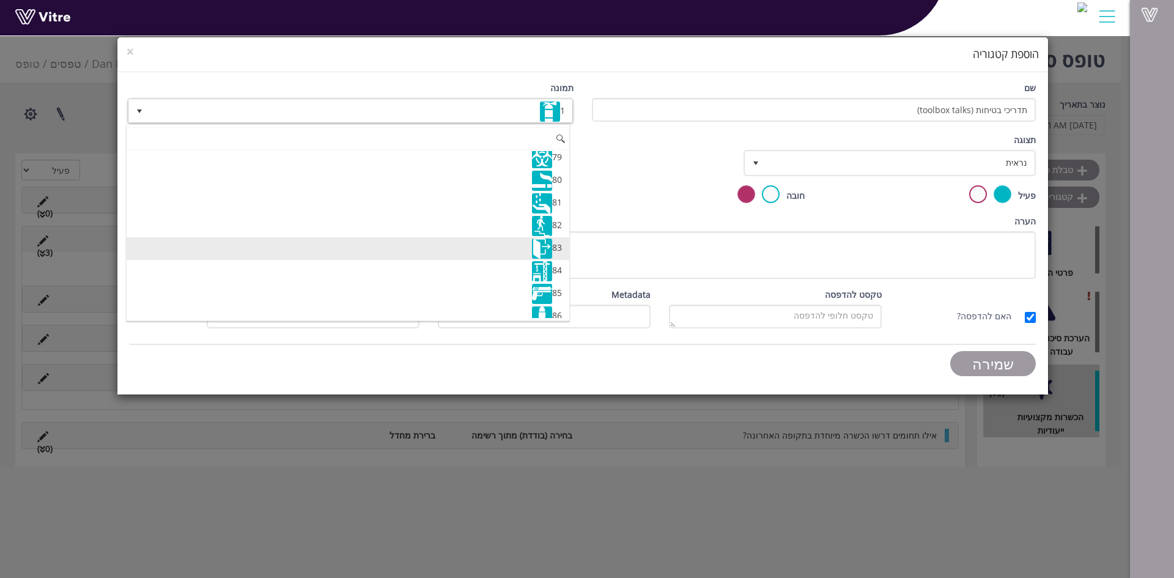
click at [455, 252] on li "83" at bounding box center [348, 248] width 443 height 23
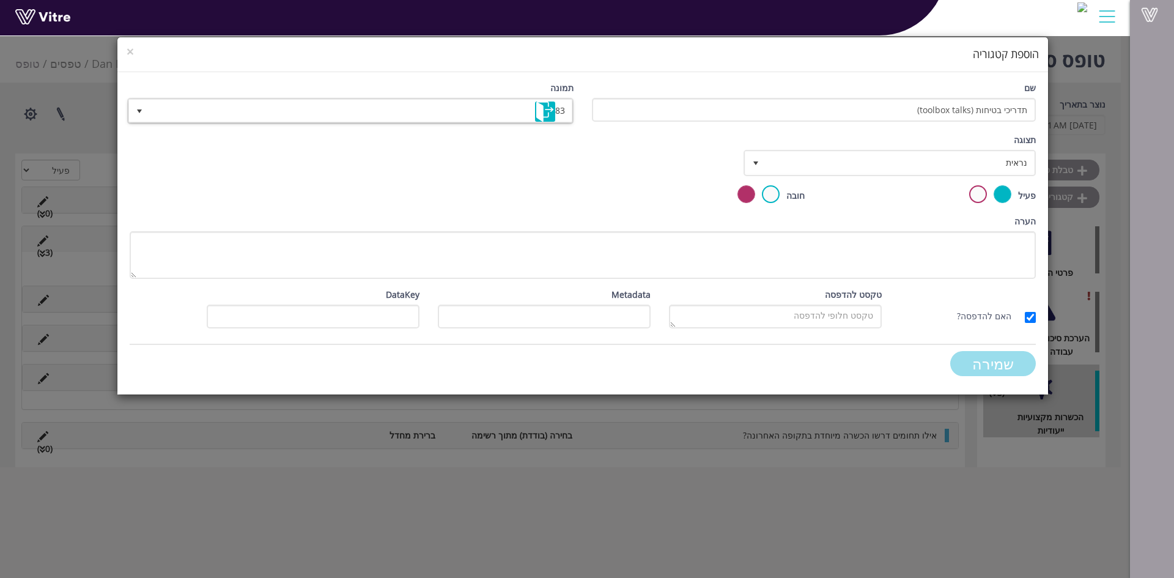
click at [985, 364] on input "שמירה" at bounding box center [993, 363] width 86 height 25
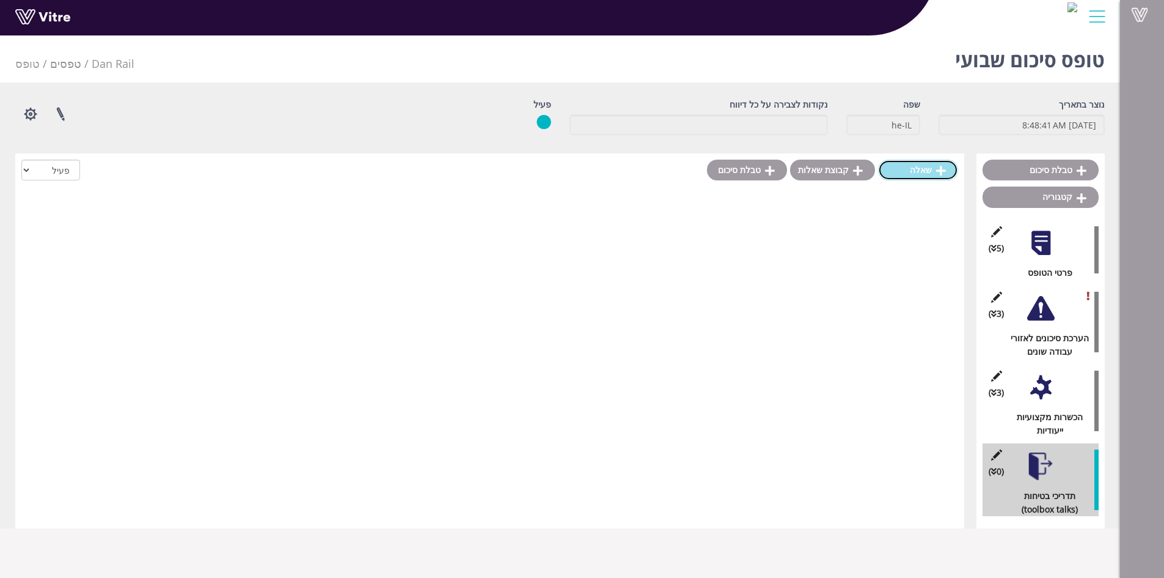
click at [916, 166] on link "שאלה" at bounding box center [918, 170] width 80 height 21
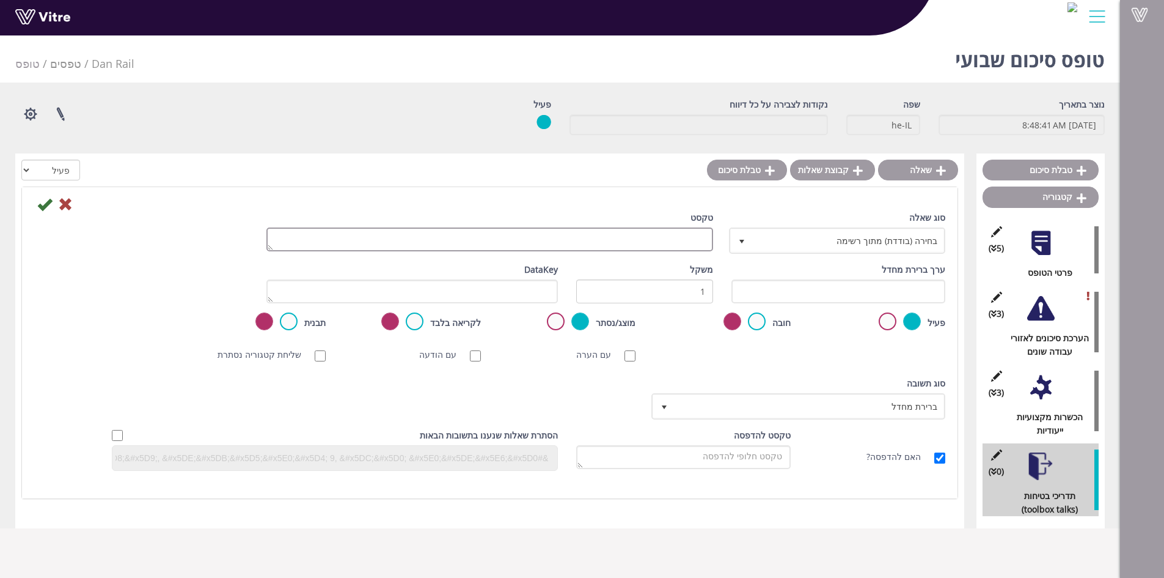
click at [685, 241] on textarea "טקסט" at bounding box center [490, 239] width 447 height 24
type textarea "כמה תדריכים הועברו בפועל השבוע?"
click at [37, 206] on div at bounding box center [490, 203] width 930 height 15
click at [39, 206] on icon at bounding box center [44, 204] width 15 height 15
click at [39, 206] on div "שאלה קבוצת שאלות טבלת סיכום הכל פעיל לא פעיל שמירה סוג שאלה בחירה (בודדת) מתוך …" at bounding box center [489, 340] width 949 height 375
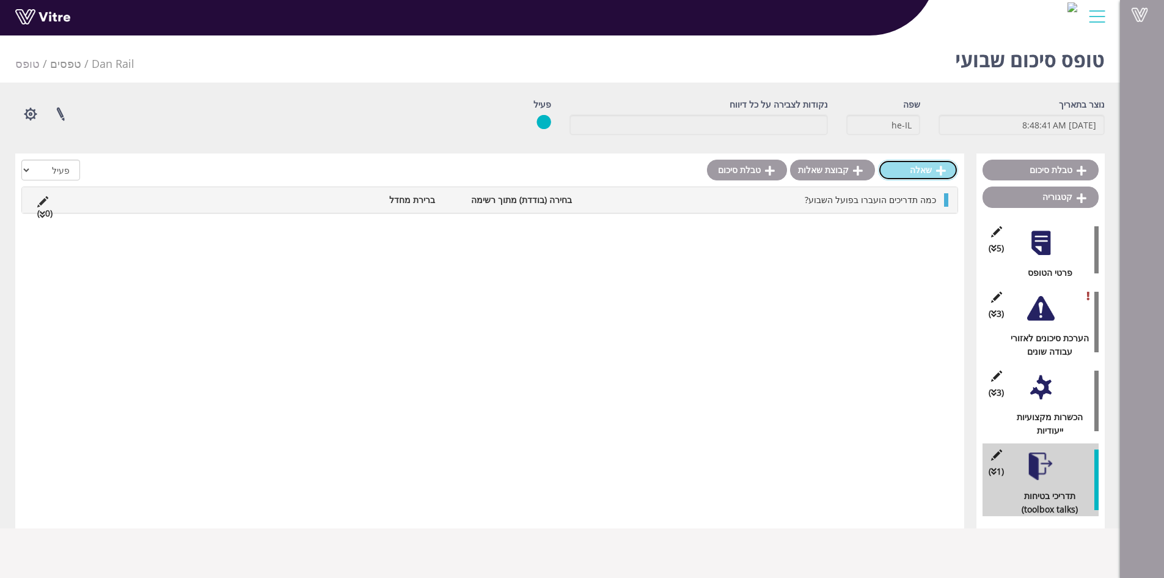
click at [921, 178] on link "שאלה" at bounding box center [918, 170] width 80 height 21
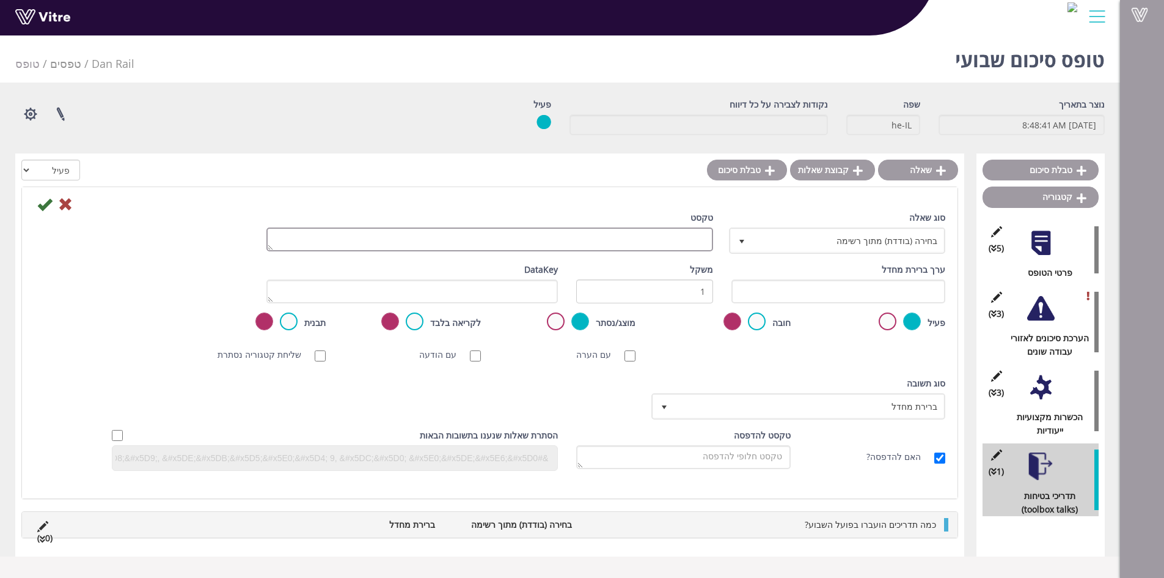
click at [667, 239] on textarea "טקסט" at bounding box center [490, 239] width 447 height 24
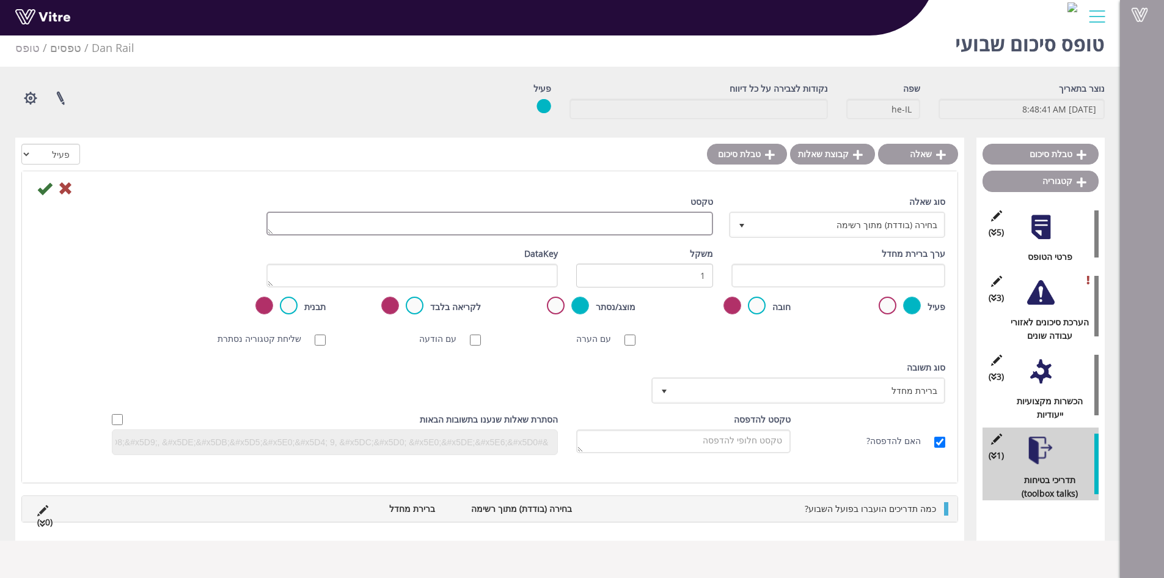
scroll to position [31, 0]
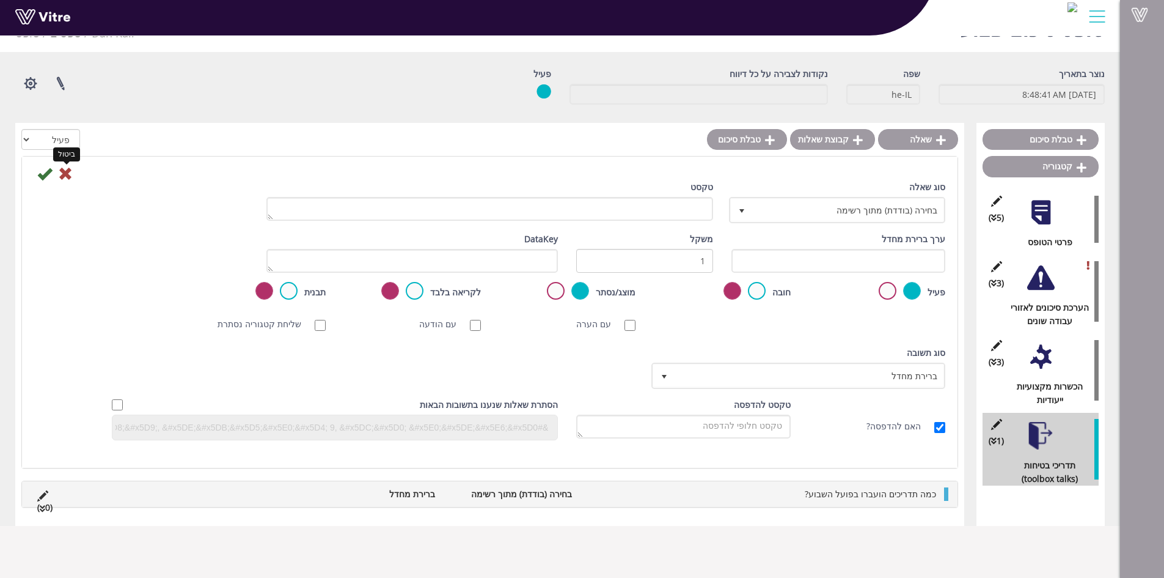
click at [68, 171] on icon at bounding box center [65, 173] width 15 height 15
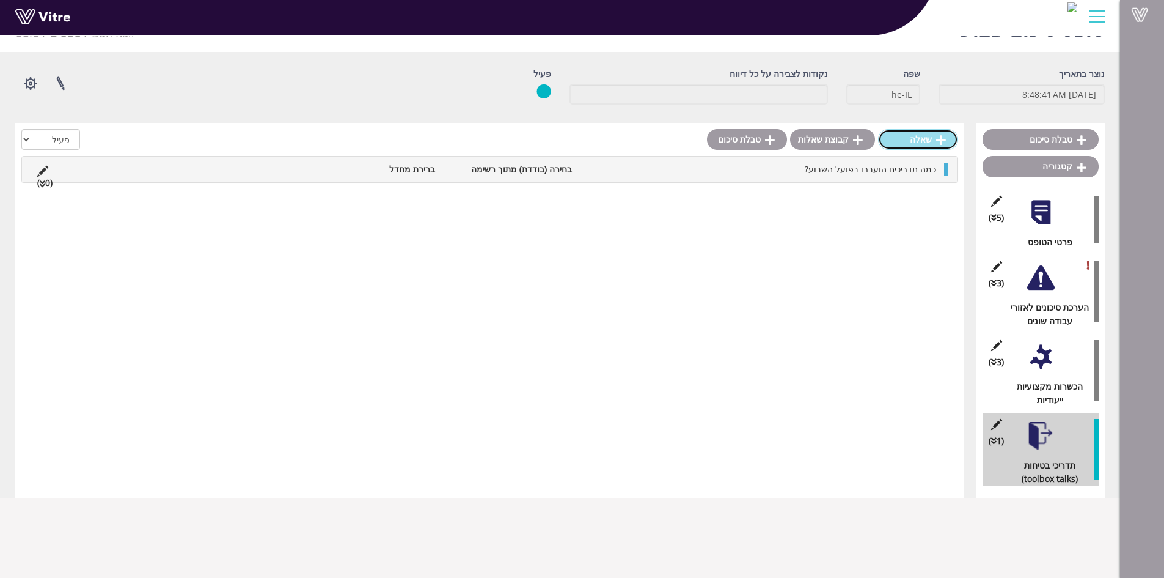
click at [914, 145] on link "שאלה" at bounding box center [918, 139] width 80 height 21
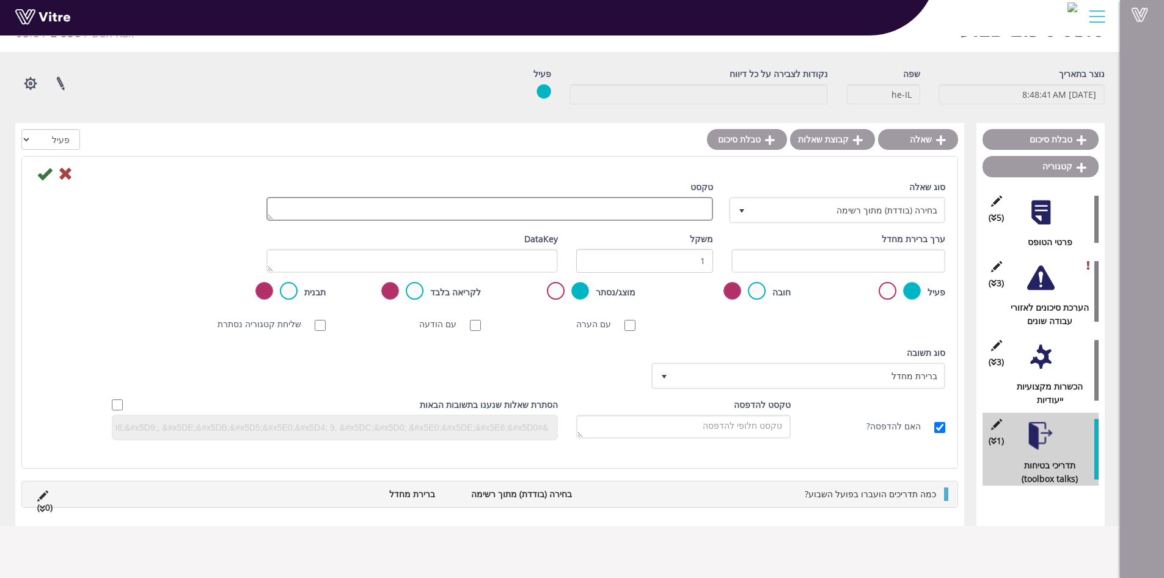
click at [634, 210] on textarea "טקסט" at bounding box center [490, 209] width 447 height 24
type textarea "האם ההכשרות תואמות לדרישות החוק והסיכונים בשטח?"
click at [43, 171] on icon at bounding box center [44, 173] width 15 height 15
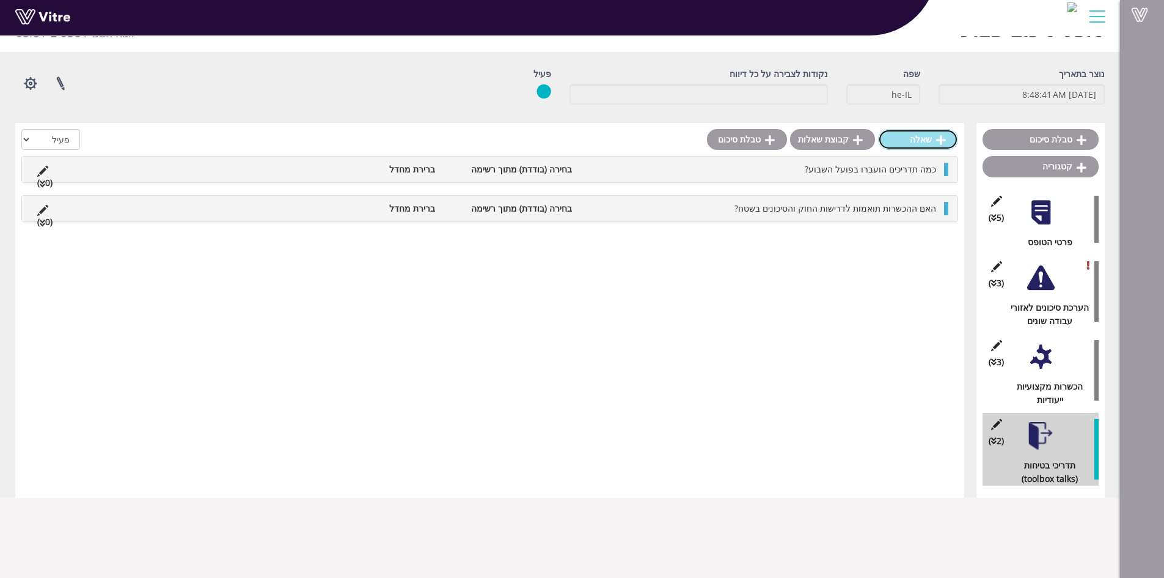
click at [922, 138] on link "שאלה" at bounding box center [918, 139] width 80 height 21
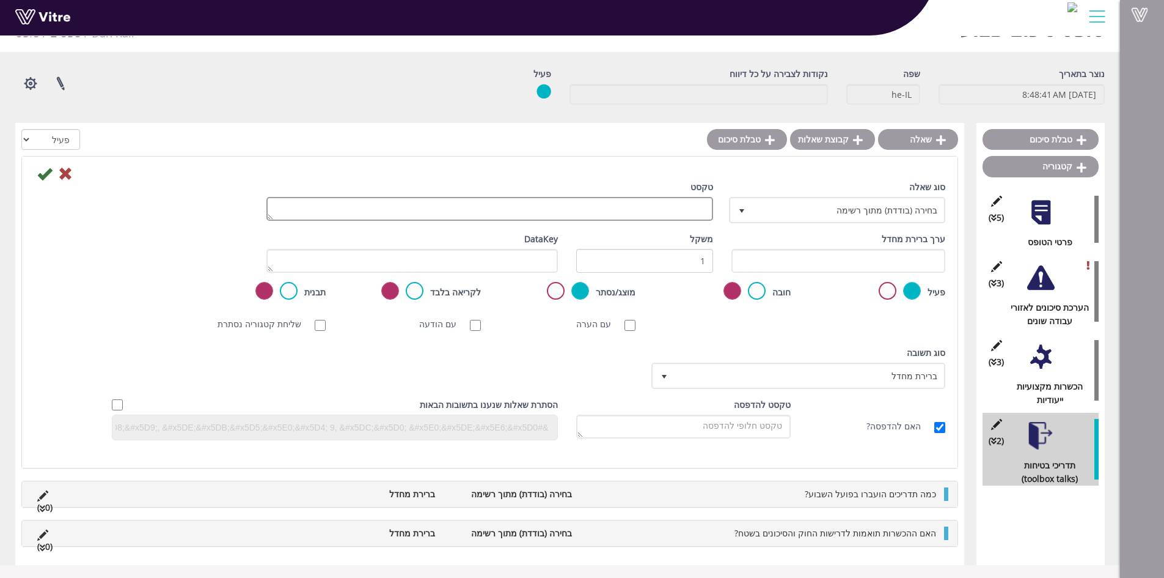
click at [641, 207] on textarea "טקסט" at bounding box center [490, 209] width 447 height 24
type textarea "אילו חריגות התגלו בביקורות?"
click at [41, 178] on icon at bounding box center [44, 173] width 15 height 15
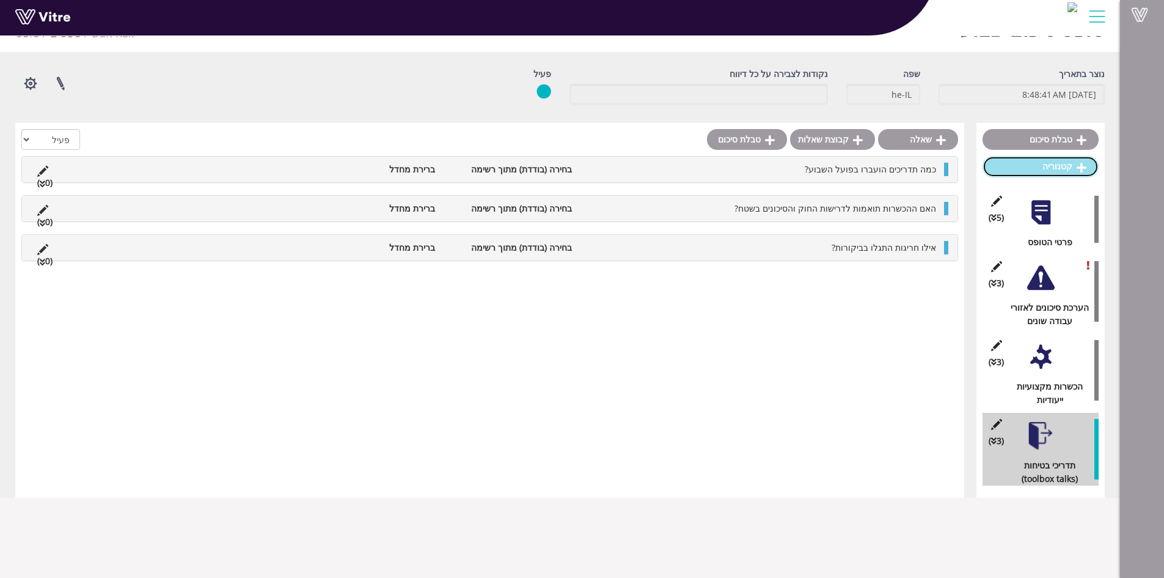
click at [1065, 162] on link "קטגוריה" at bounding box center [1041, 166] width 116 height 21
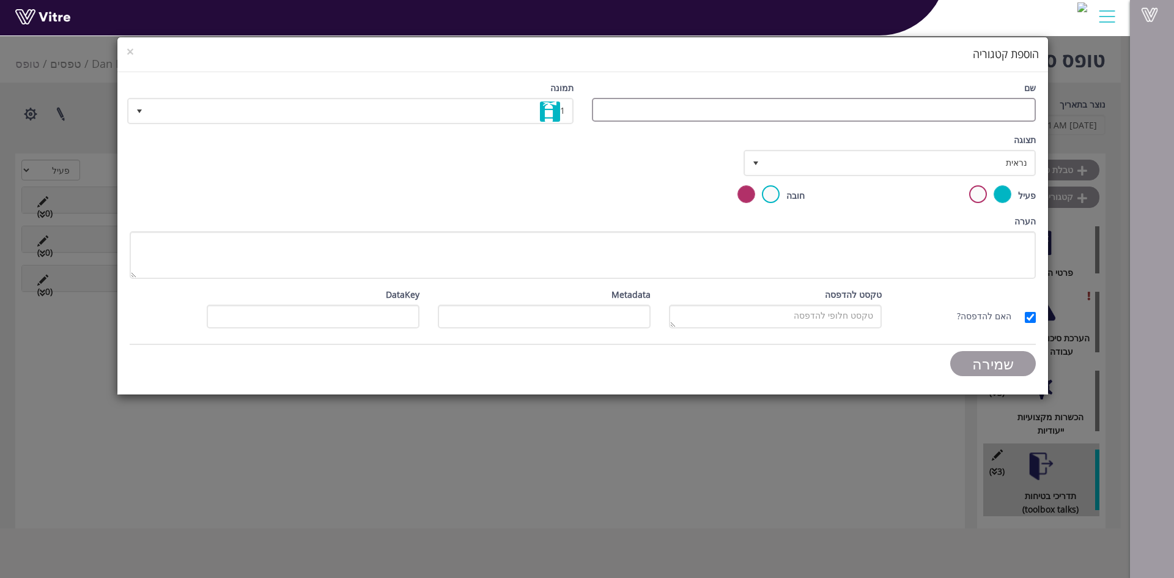
click at [1010, 114] on input "שם" at bounding box center [814, 110] width 444 height 24
type input "רישום ותחקור תקריות בטיחות"
click at [145, 109] on span "select" at bounding box center [140, 111] width 22 height 22
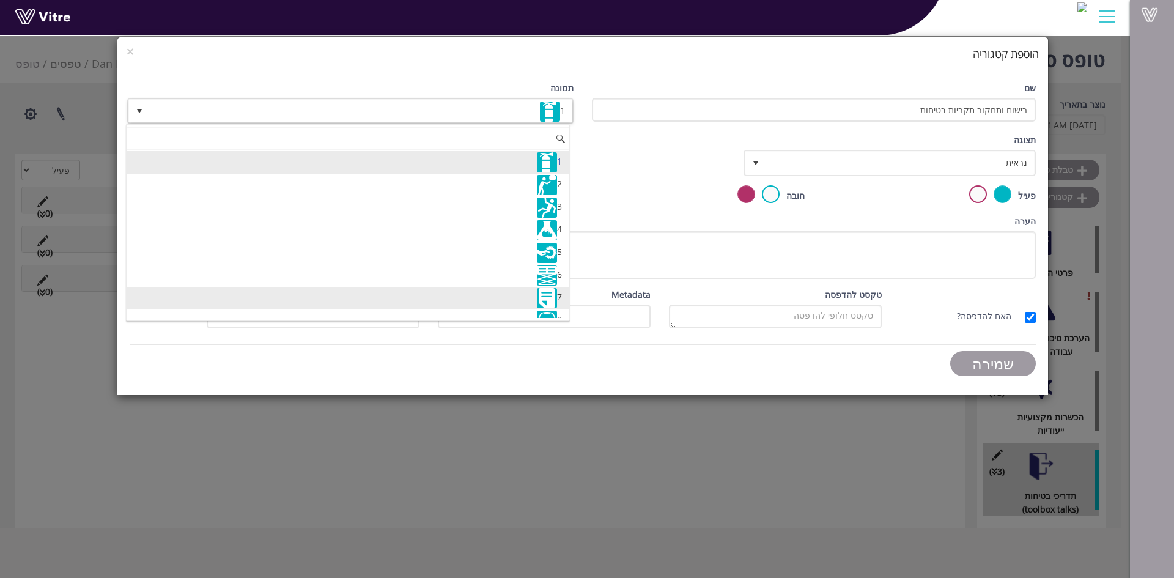
click at [232, 292] on li "7" at bounding box center [348, 298] width 443 height 23
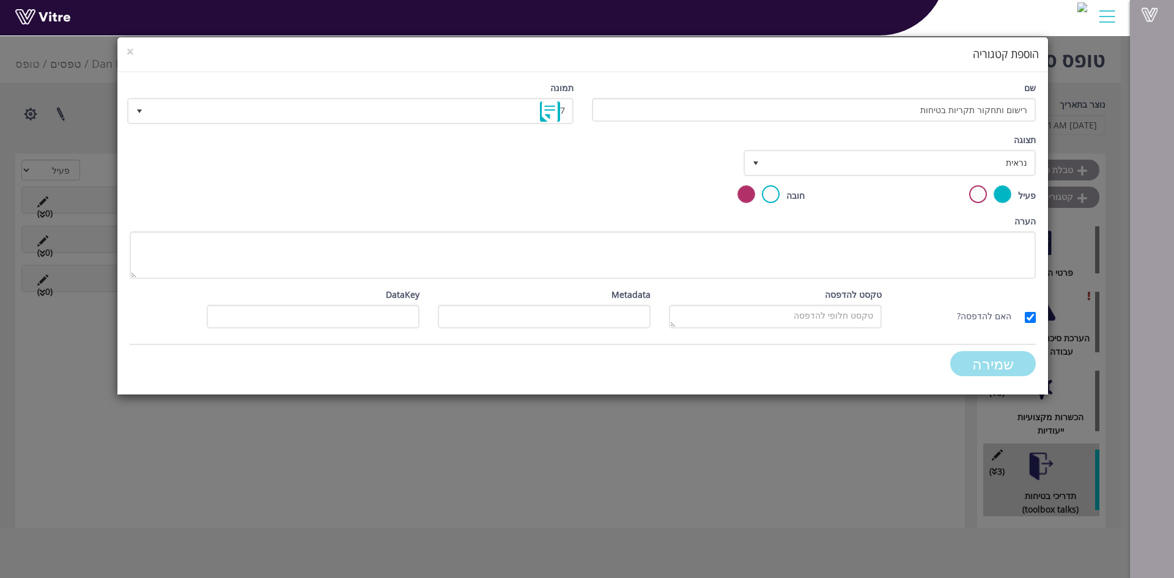
click at [1004, 362] on input "שמירה" at bounding box center [993, 363] width 86 height 25
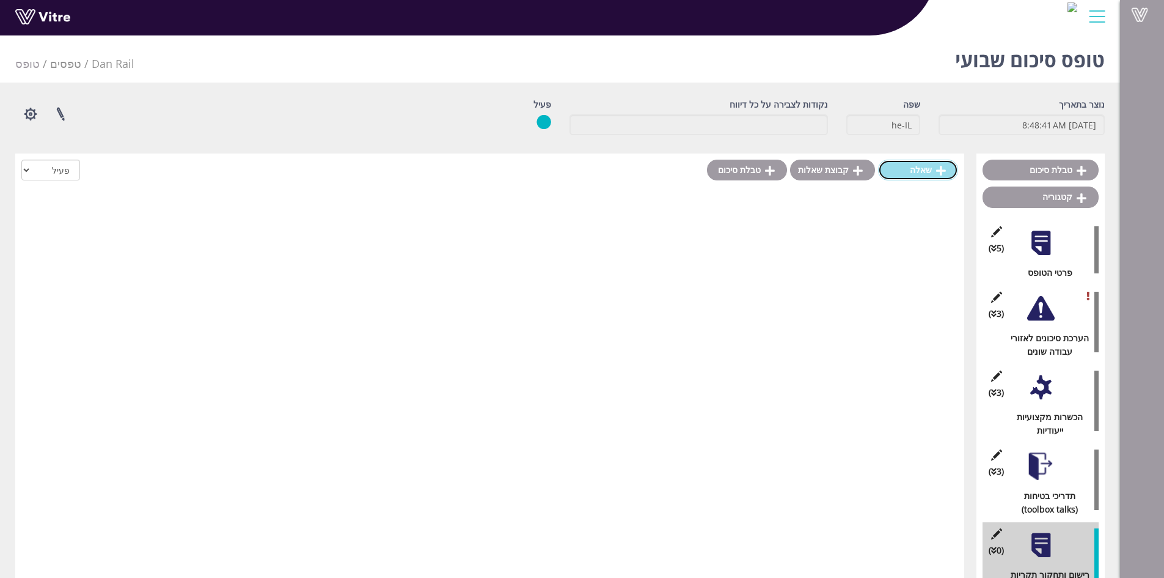
click at [921, 168] on link "שאלה" at bounding box center [918, 170] width 80 height 21
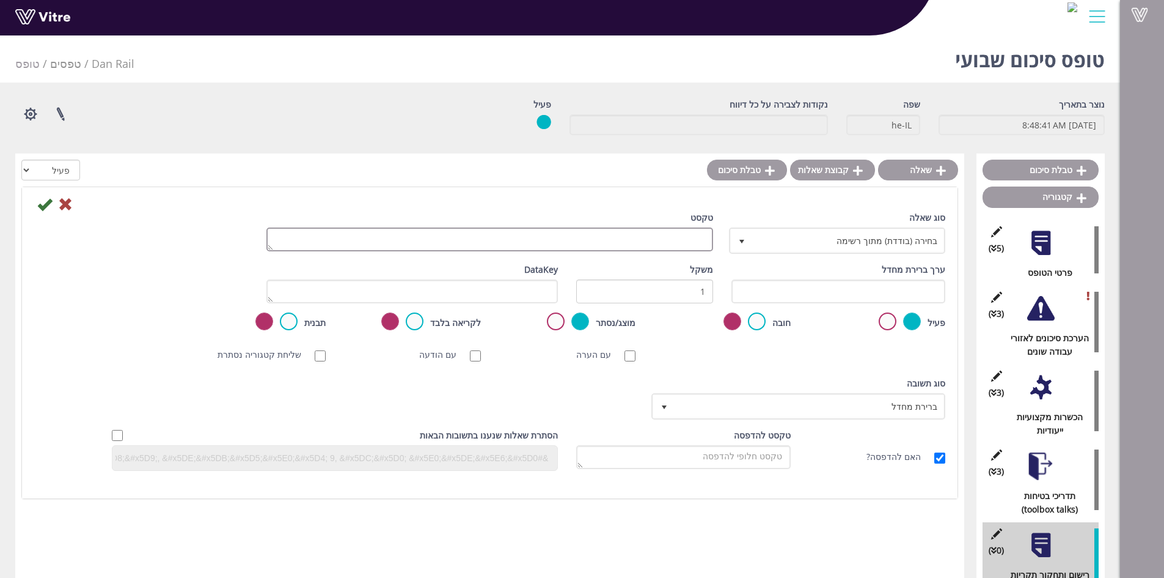
click at [706, 236] on textarea "טקסט" at bounding box center [490, 239] width 447 height 24
click at [674, 239] on textarea "האם התרימו ארועי בטיחות" at bounding box center [490, 239] width 447 height 24
click at [653, 240] on textarea "האם התקימו ארועי בטיחות" at bounding box center [490, 239] width 447 height 24
click at [655, 240] on textarea "האם התקימו ארועי בטיחות" at bounding box center [490, 239] width 447 height 24
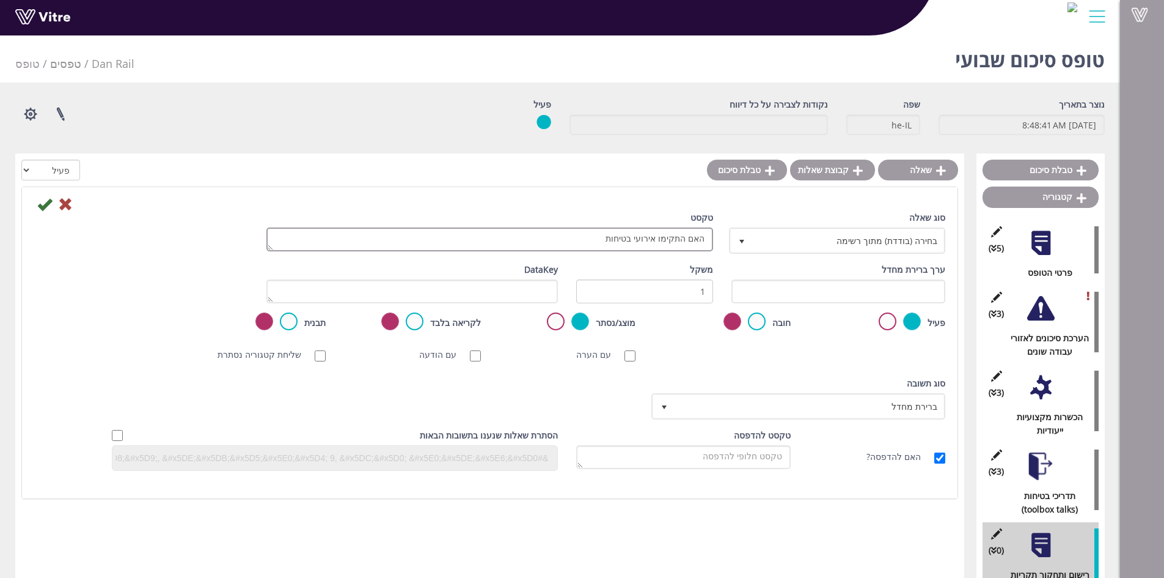
click at [605, 240] on textarea "האם התקימו אירועי בטיחות" at bounding box center [490, 239] width 447 height 24
type textarea "האם התקימו אירועי בטיחות השבוע?"
click at [42, 204] on icon at bounding box center [44, 204] width 15 height 15
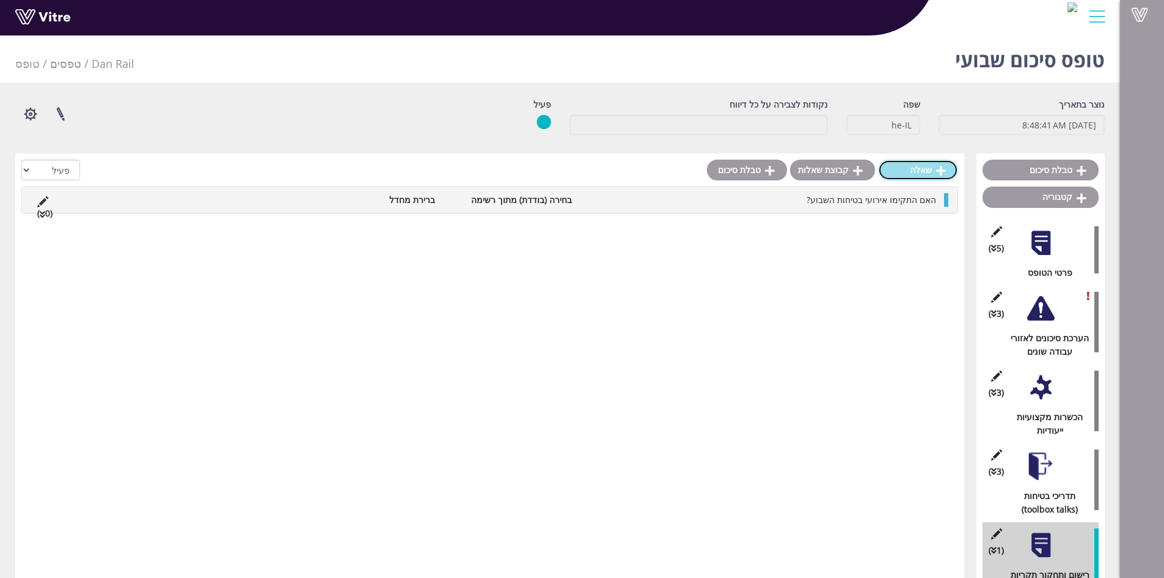
click at [913, 175] on link "שאלה" at bounding box center [918, 170] width 80 height 21
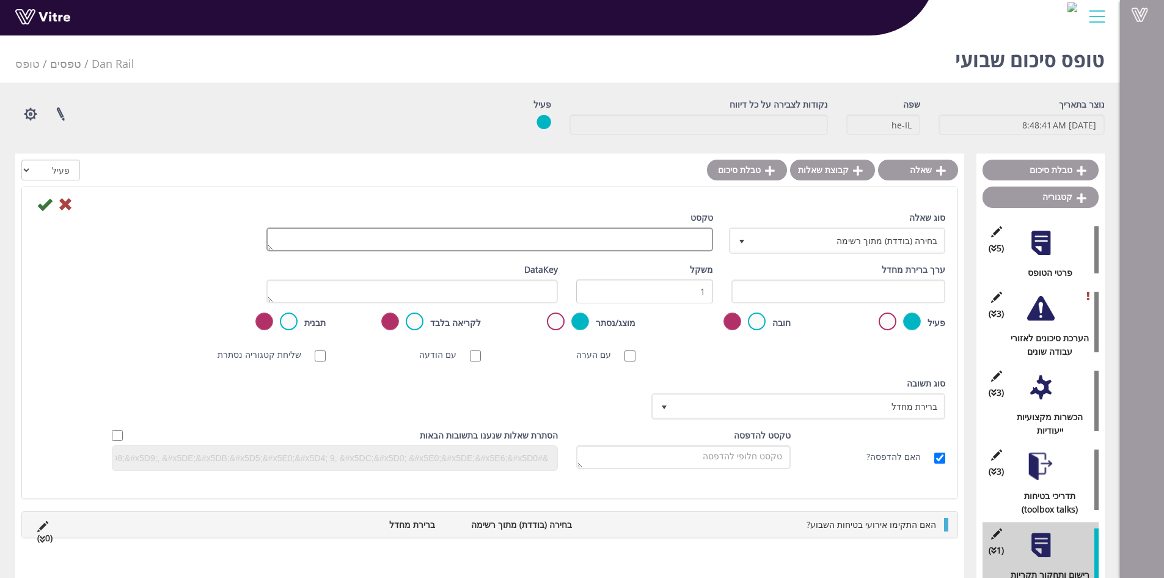
click at [696, 238] on textarea "טקסט" at bounding box center [490, 239] width 447 height 24
type textarea "האם אירועי הבטיחות דווחו בזמן?"
click at [38, 205] on icon at bounding box center [44, 204] width 15 height 15
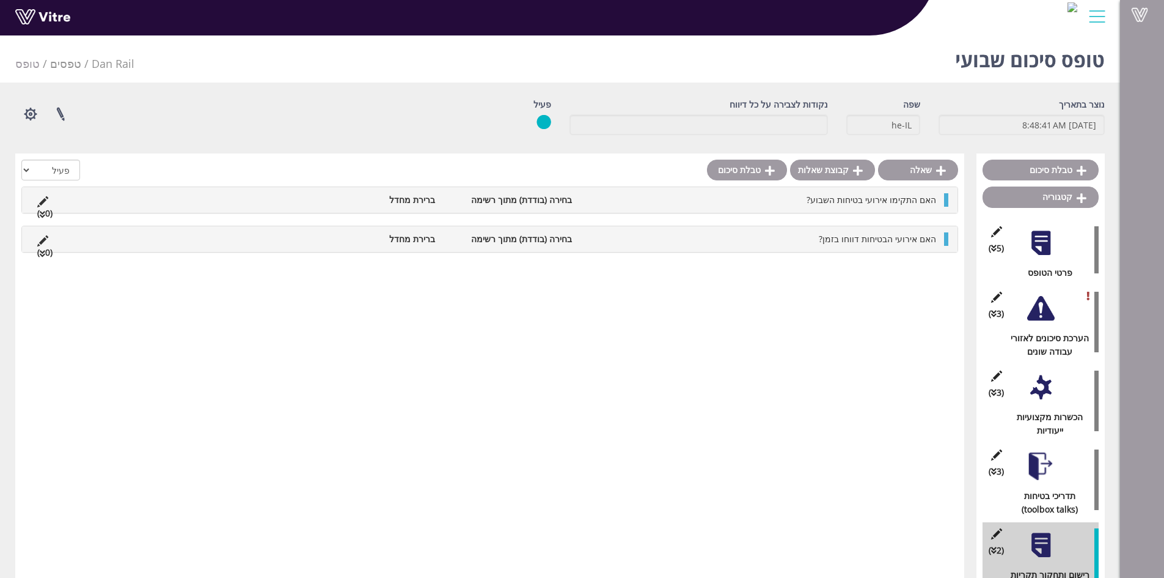
click at [792, 243] on li "האם אירועי הבטיחות דווחו בזמן?" at bounding box center [760, 238] width 364 height 13
click at [916, 271] on link "תשובה" at bounding box center [902, 268] width 80 height 21
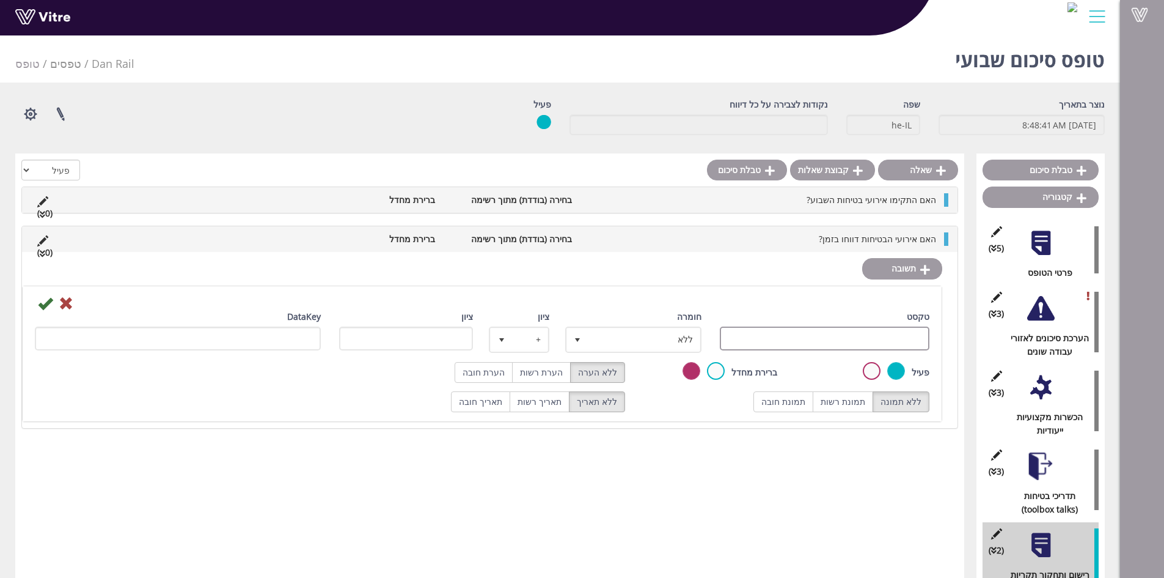
click at [875, 340] on input "טקסט" at bounding box center [825, 338] width 210 height 24
type input "כן"
click at [902, 394] on label "ללא תמונה" at bounding box center [901, 401] width 57 height 21
click at [44, 299] on icon at bounding box center [45, 303] width 15 height 15
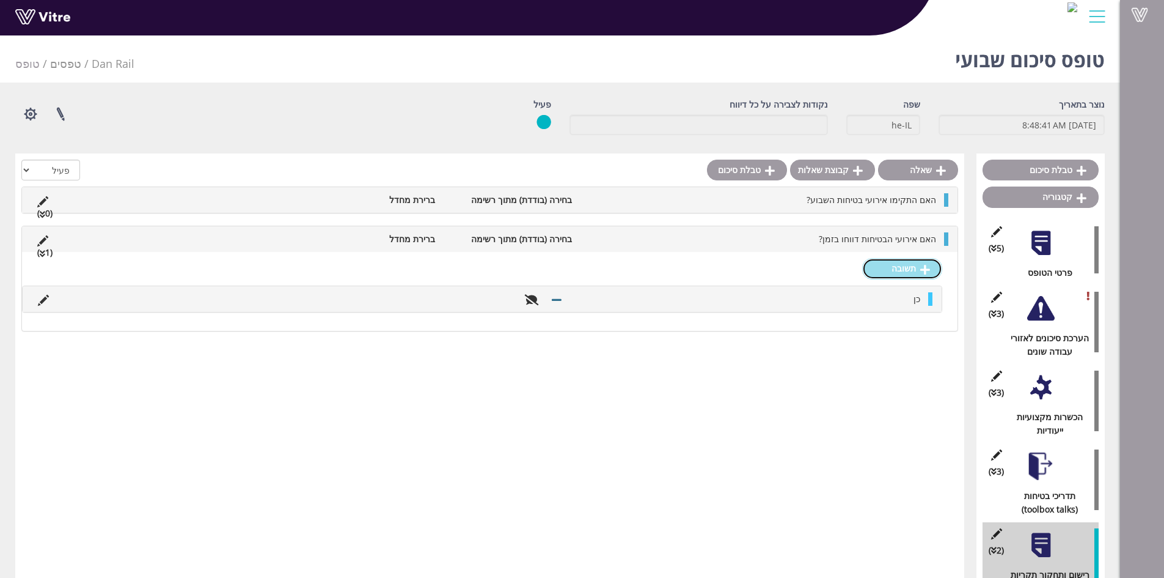
click at [905, 272] on link "תשובה" at bounding box center [902, 268] width 80 height 21
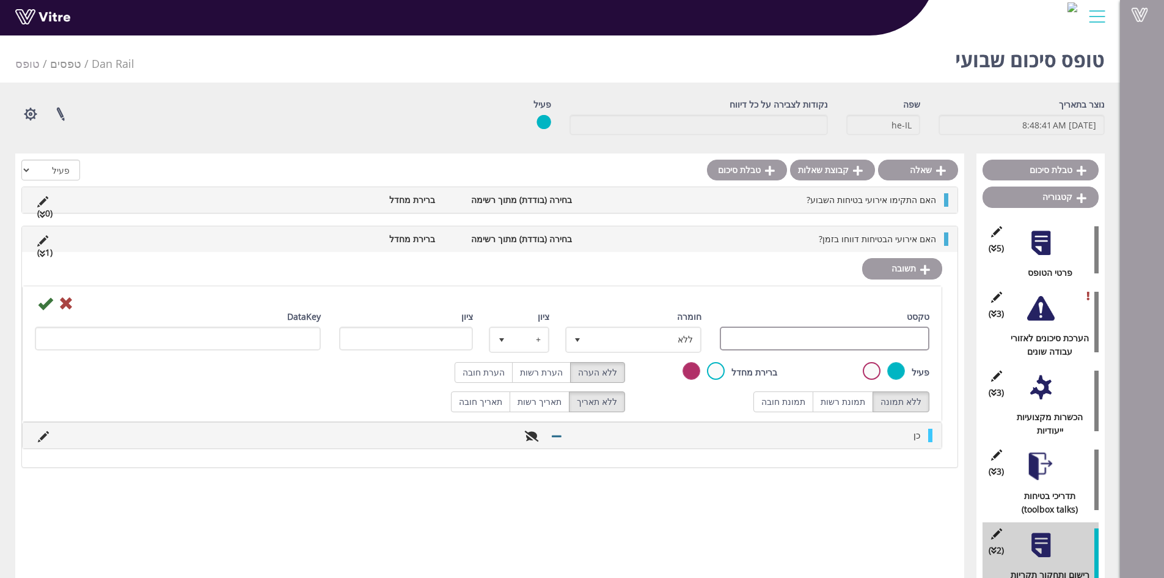
click at [911, 342] on input "טקסט" at bounding box center [825, 338] width 210 height 24
type input "לא"
click at [39, 299] on icon at bounding box center [45, 303] width 15 height 15
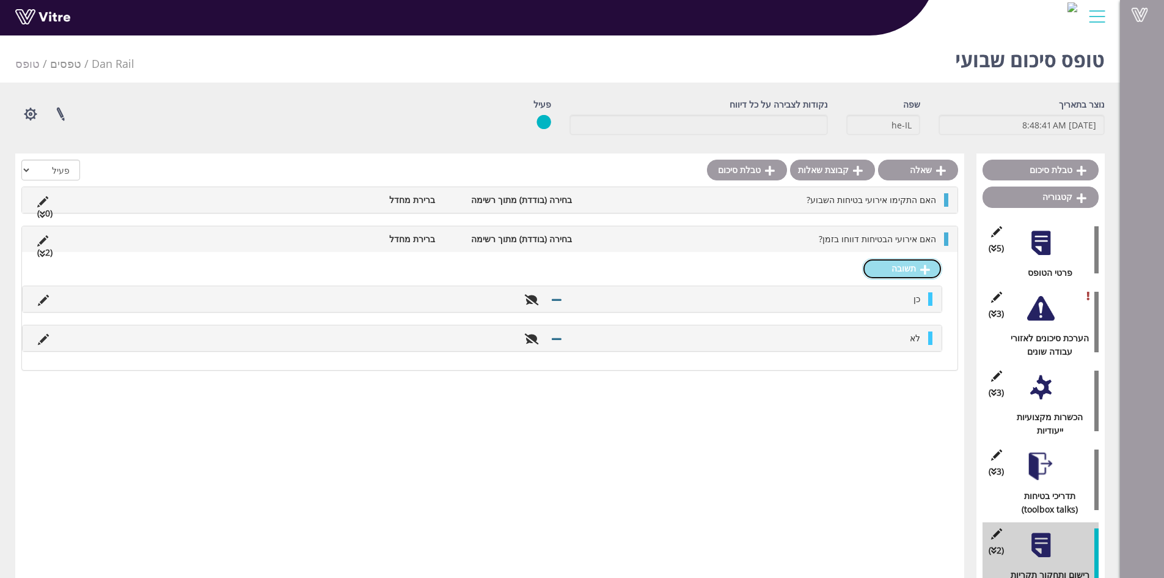
click at [907, 274] on link "תשובה" at bounding box center [902, 268] width 80 height 21
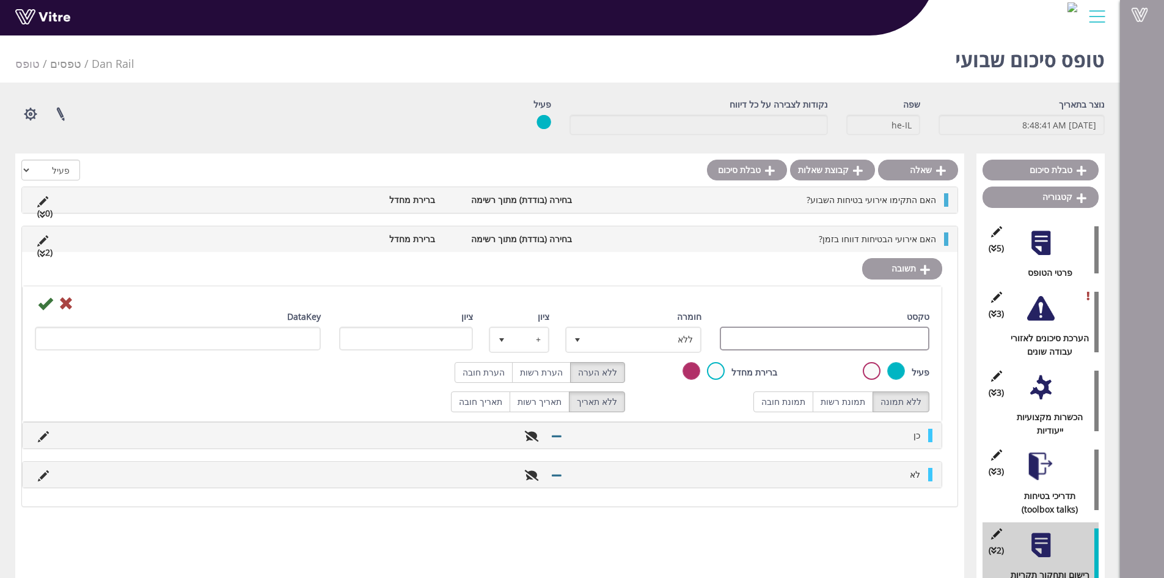
click at [892, 337] on input "טקסט" at bounding box center [825, 338] width 210 height 24
type input "לא רלוונטי"
click at [43, 306] on icon at bounding box center [45, 303] width 15 height 15
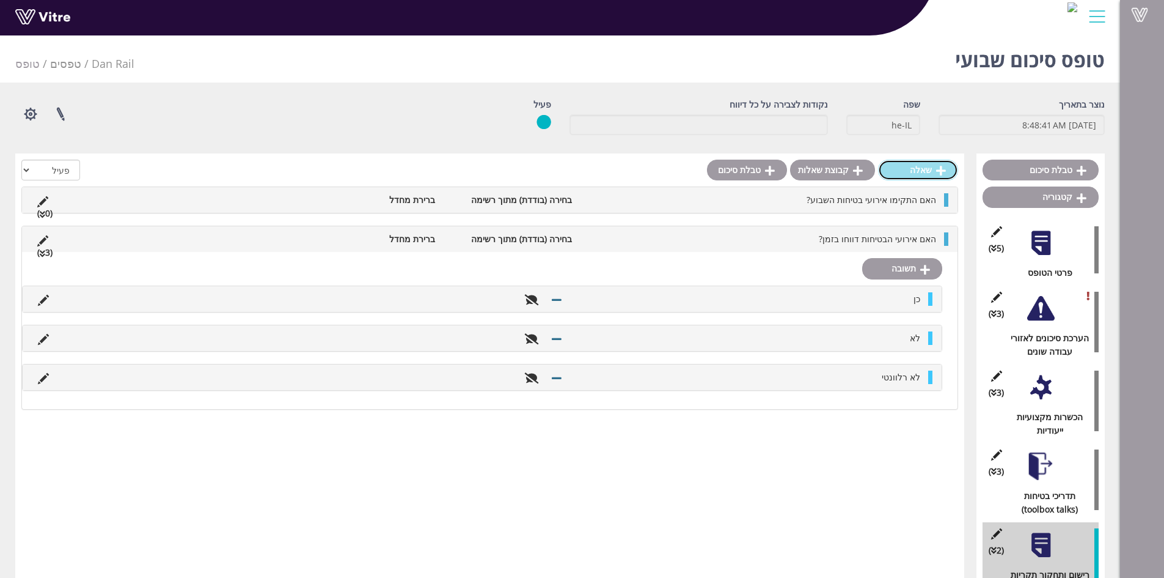
click at [924, 168] on link "שאלה" at bounding box center [918, 170] width 80 height 21
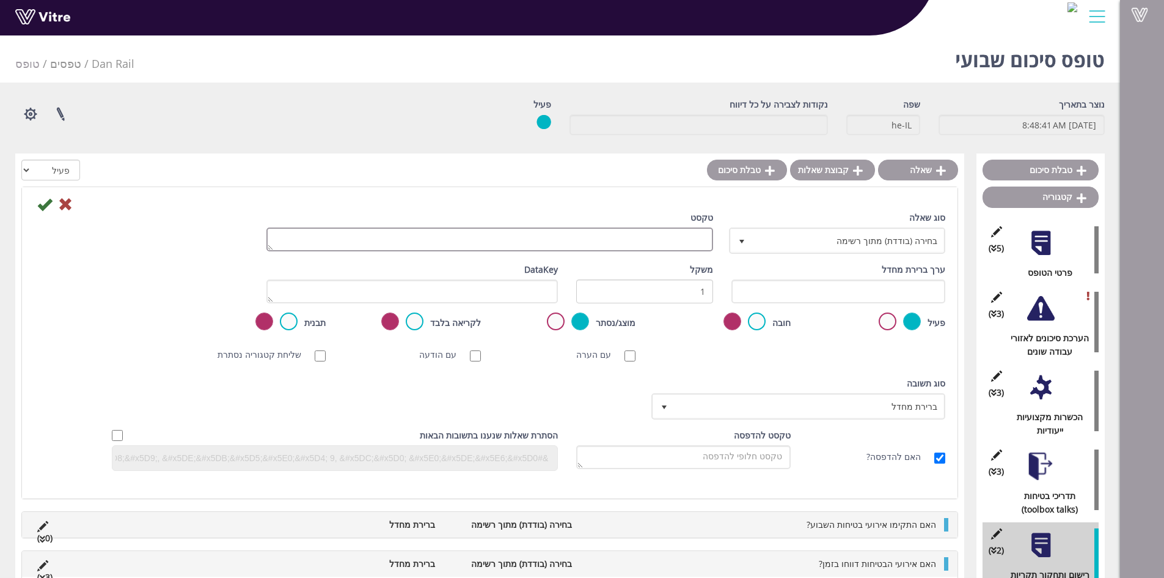
click at [678, 232] on textarea "טקסט" at bounding box center [490, 239] width 447 height 24
type textarea "האם נערך תחקיר והופקו לקחים?"
click at [43, 209] on icon at bounding box center [44, 204] width 15 height 15
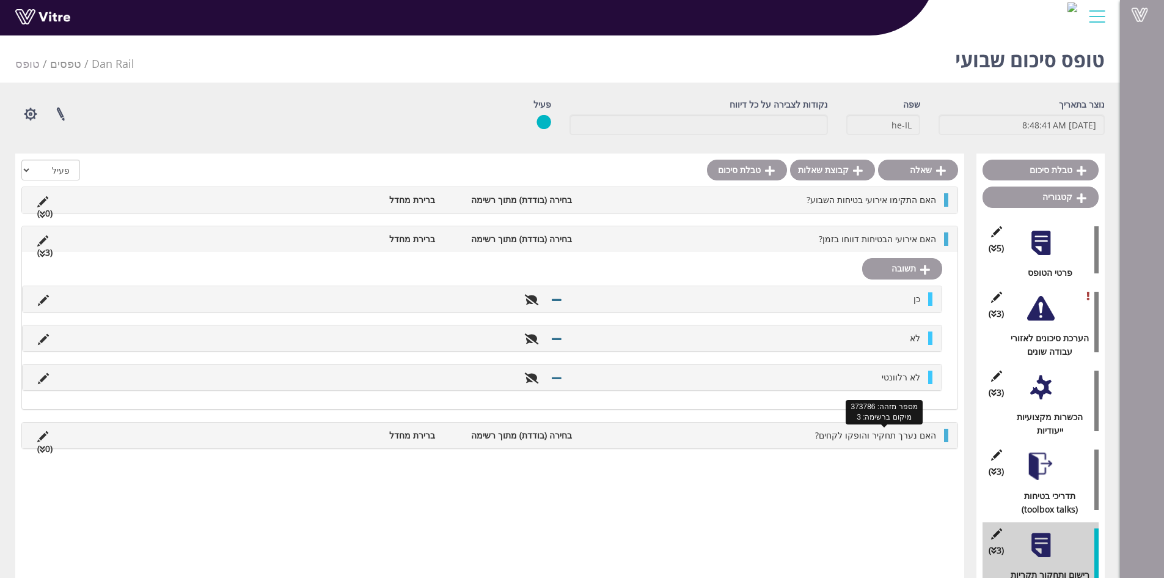
click at [858, 438] on span "האם נערך תחקיר והופקו לקחים?" at bounding box center [875, 435] width 121 height 12
click at [911, 469] on link "תשובה" at bounding box center [902, 464] width 80 height 21
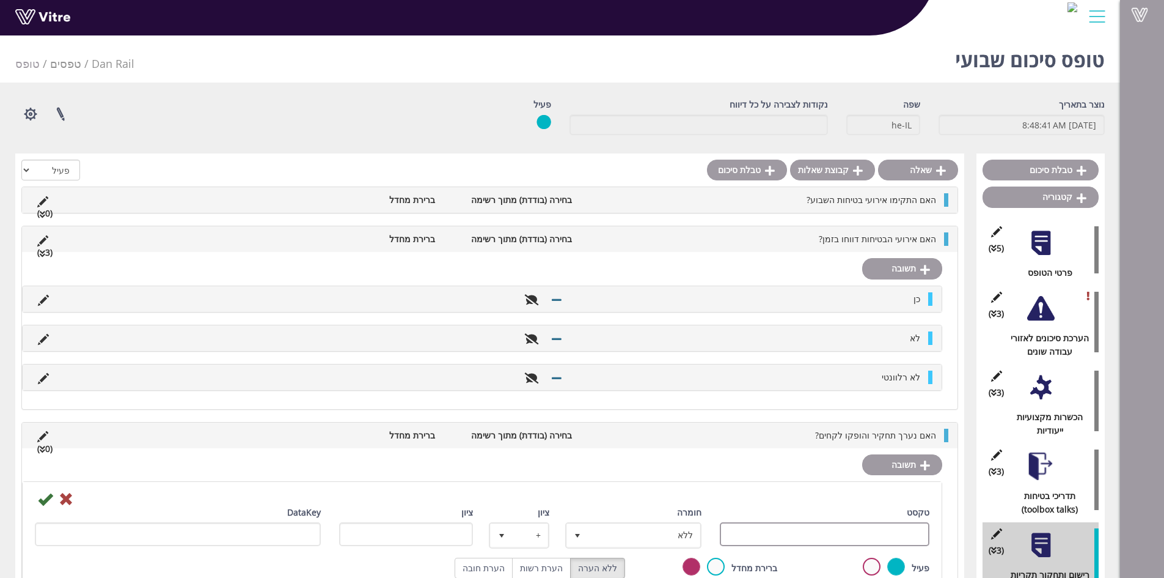
click at [906, 526] on input "טקסט" at bounding box center [825, 534] width 210 height 24
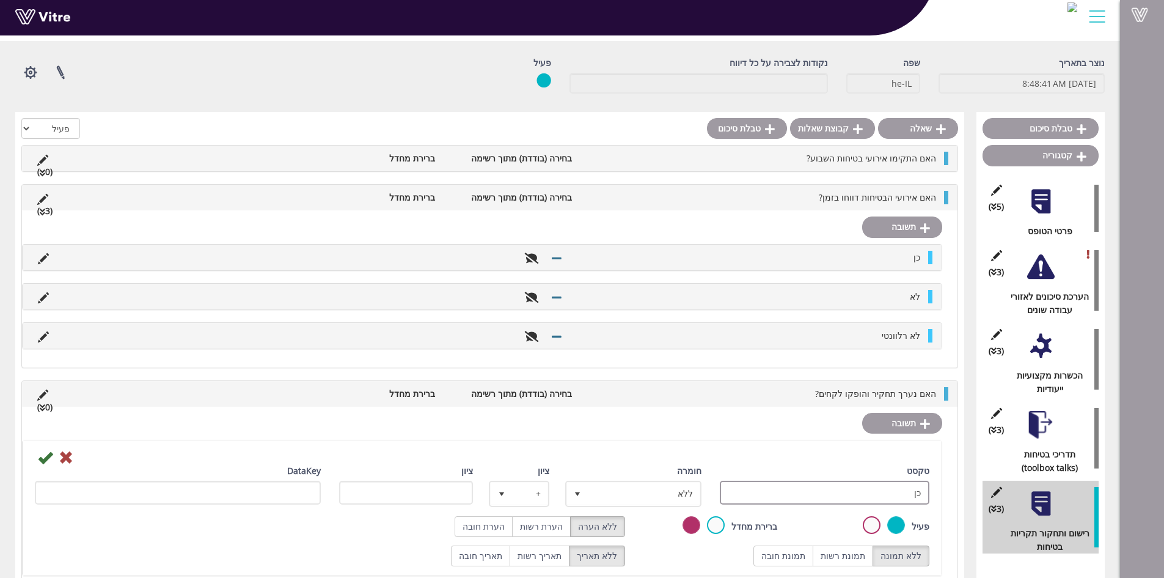
scroll to position [65, 0]
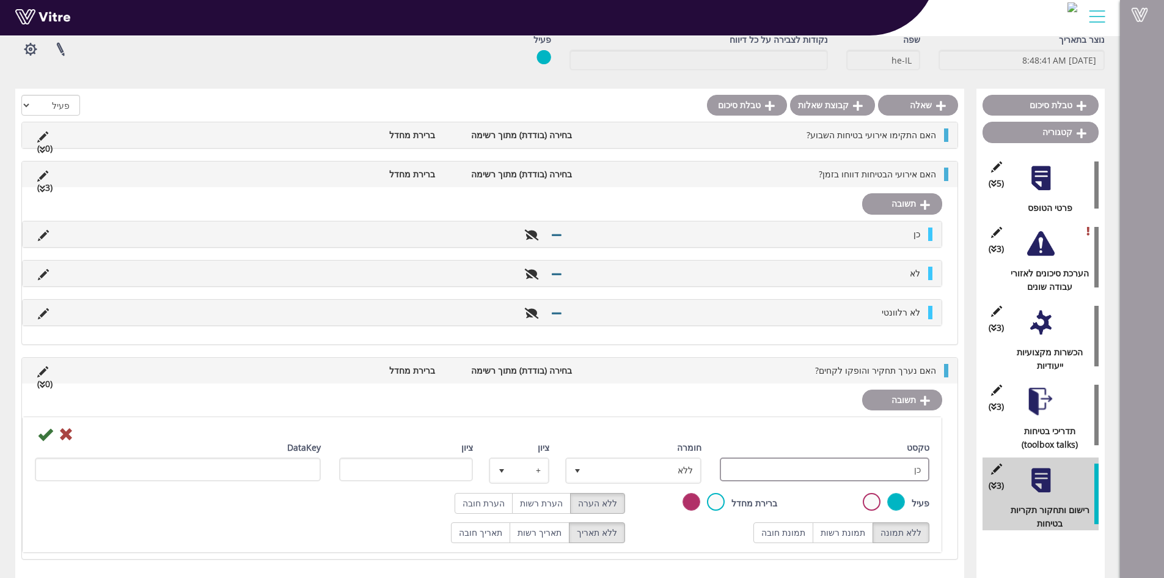
type input "כן"
click at [47, 435] on icon at bounding box center [45, 434] width 15 height 15
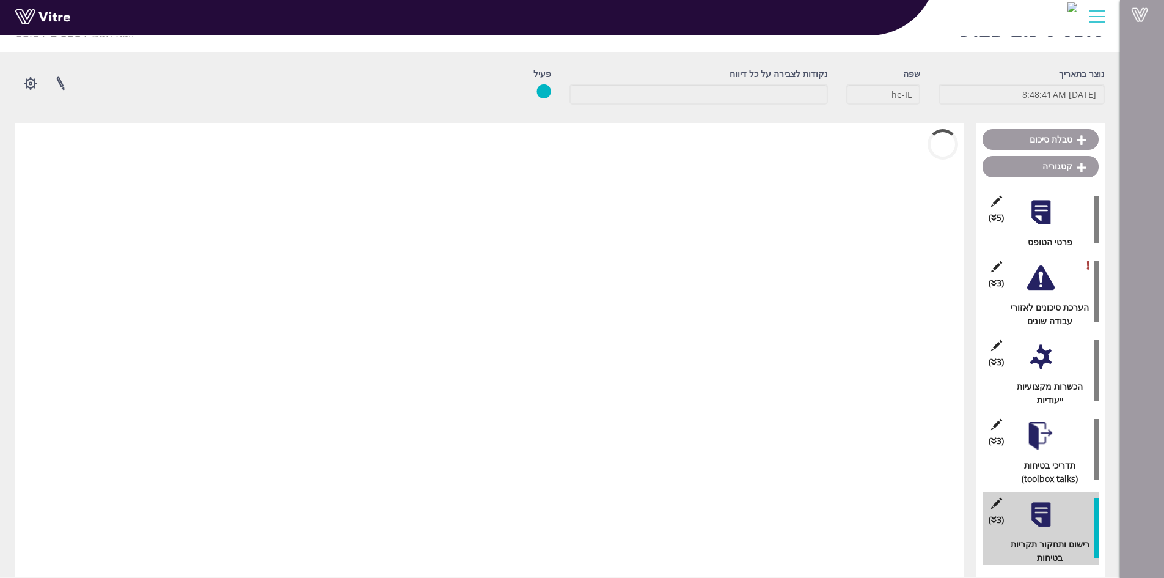
scroll to position [31, 0]
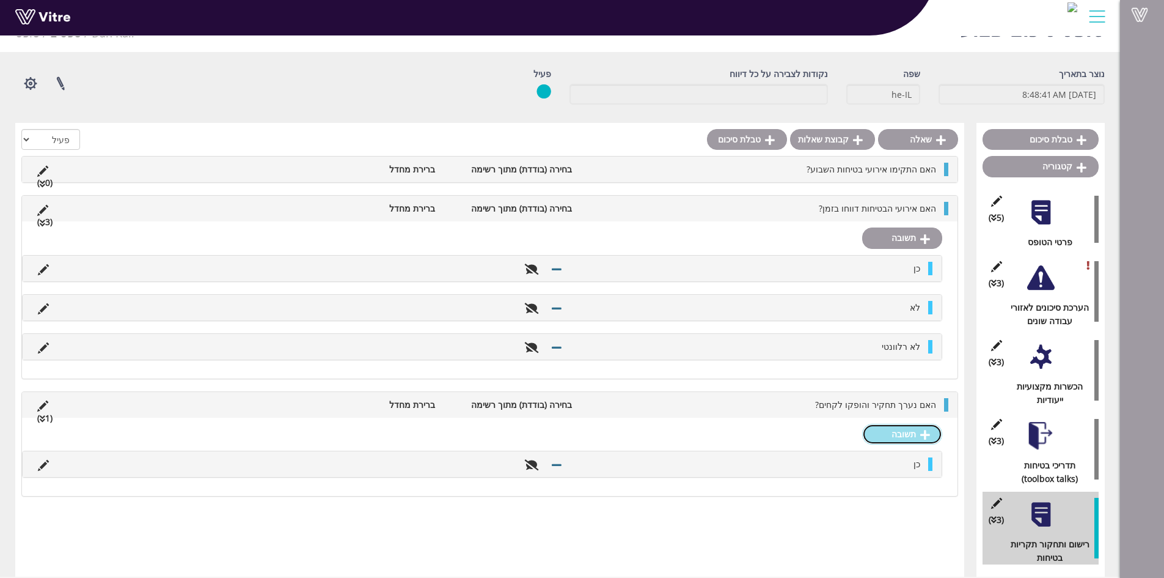
click at [881, 435] on link "תשובה" at bounding box center [902, 434] width 80 height 21
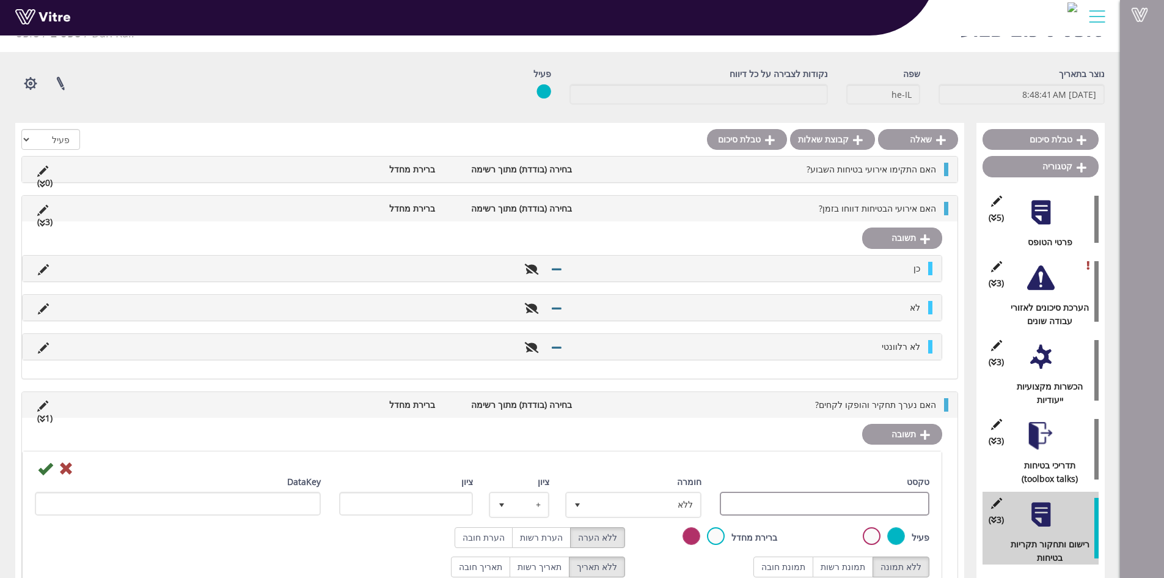
click at [854, 507] on input "טקסט" at bounding box center [825, 503] width 210 height 24
type input "לא"
click at [45, 472] on icon at bounding box center [45, 468] width 15 height 15
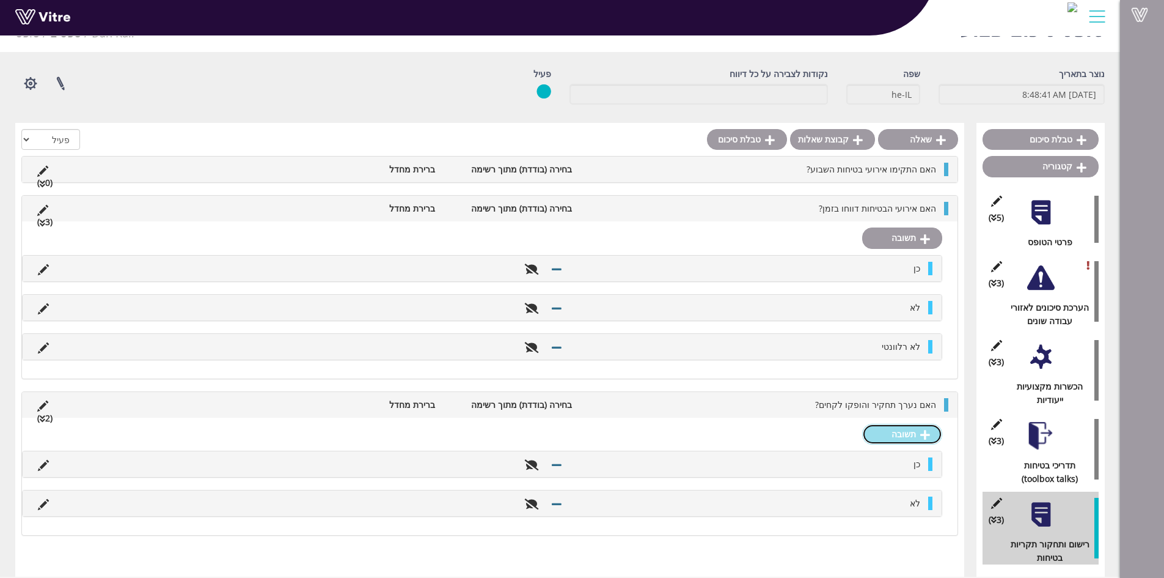
click at [910, 428] on link "תשובה" at bounding box center [902, 434] width 80 height 21
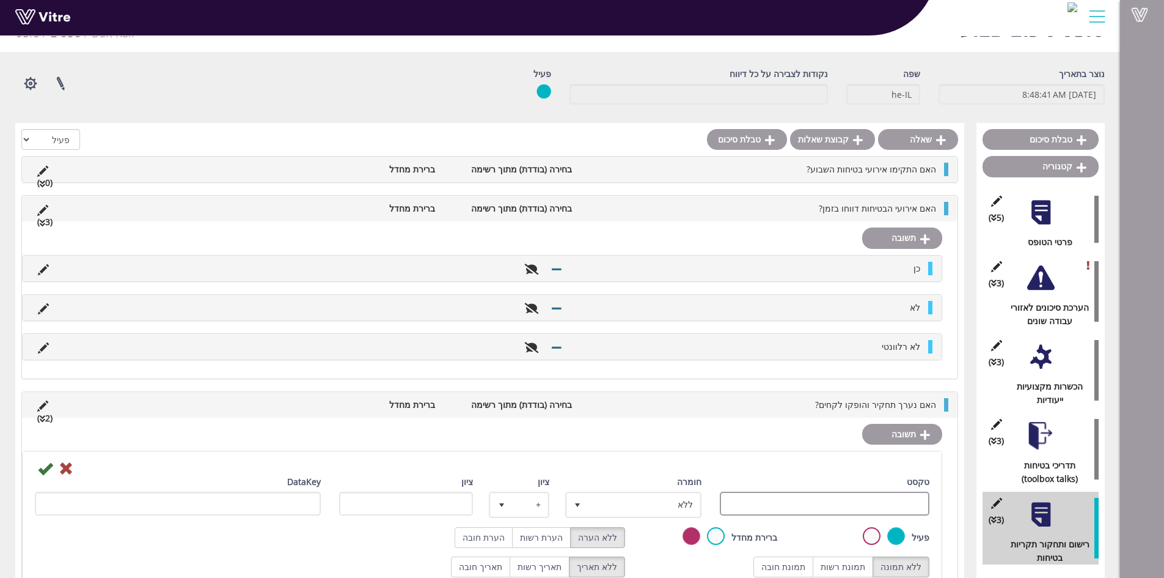
click at [899, 496] on input "טקסט" at bounding box center [825, 503] width 210 height 24
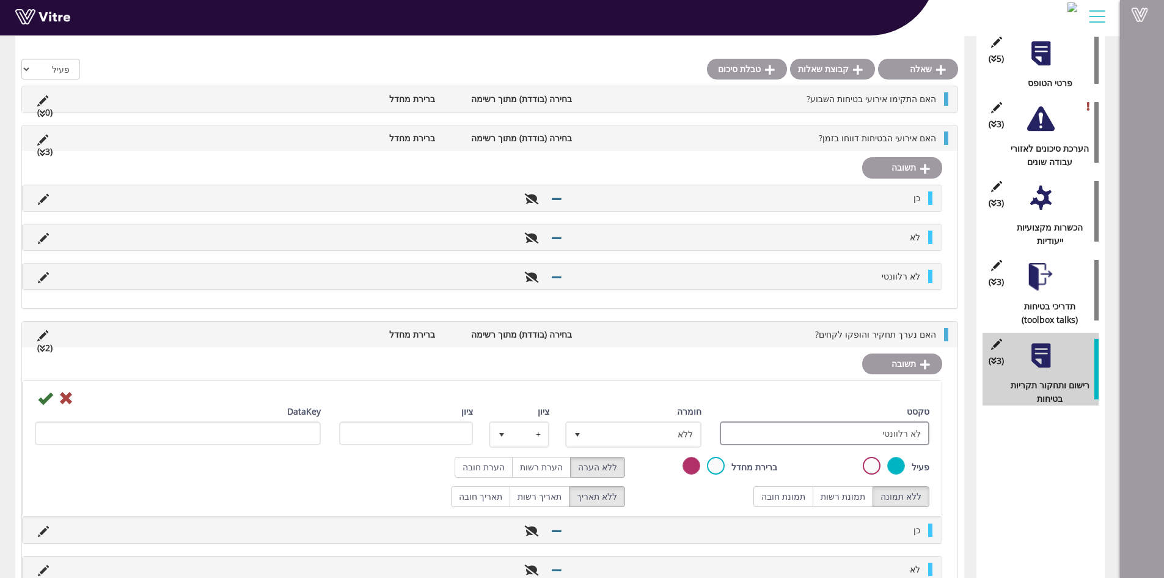
scroll to position [190, 0]
type input "לא רלוונטי"
click at [45, 398] on icon at bounding box center [45, 397] width 15 height 15
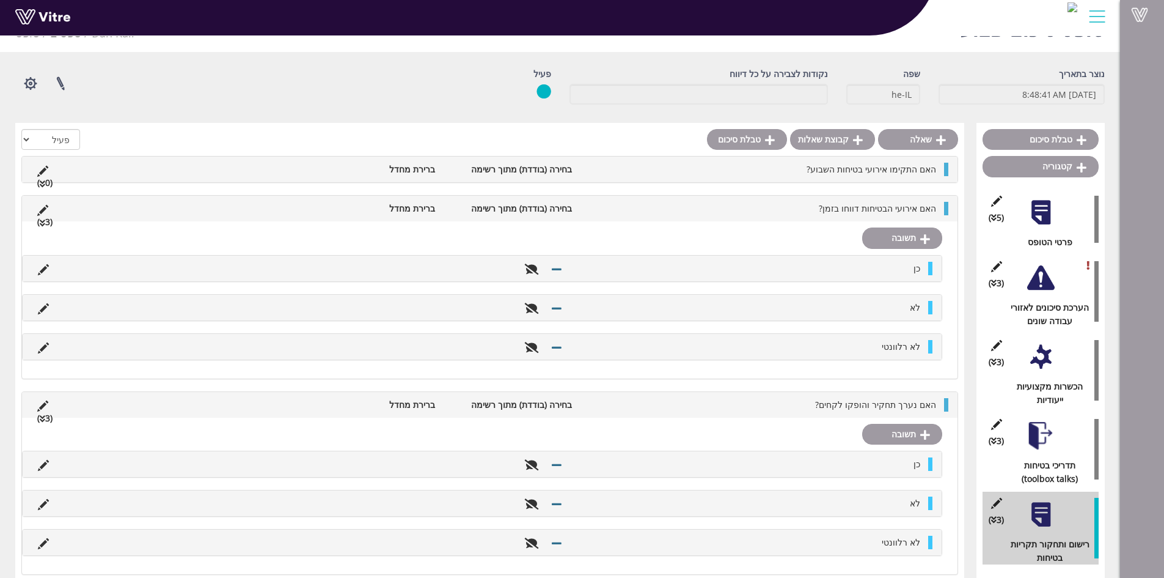
scroll to position [46, 0]
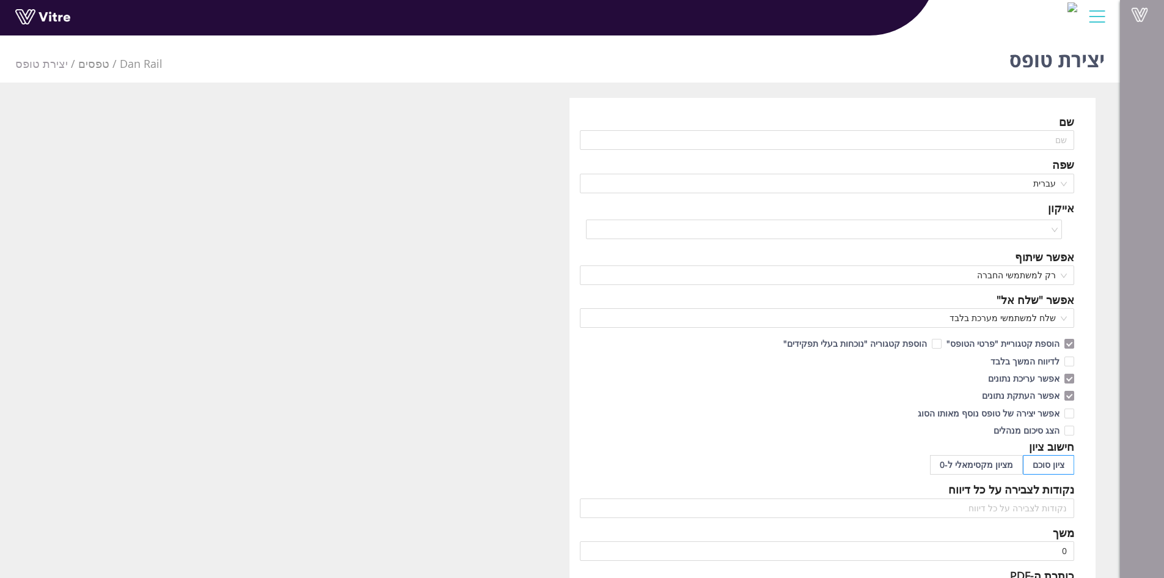
scroll to position [31, 0]
